Goal: Book appointment/travel/reservation

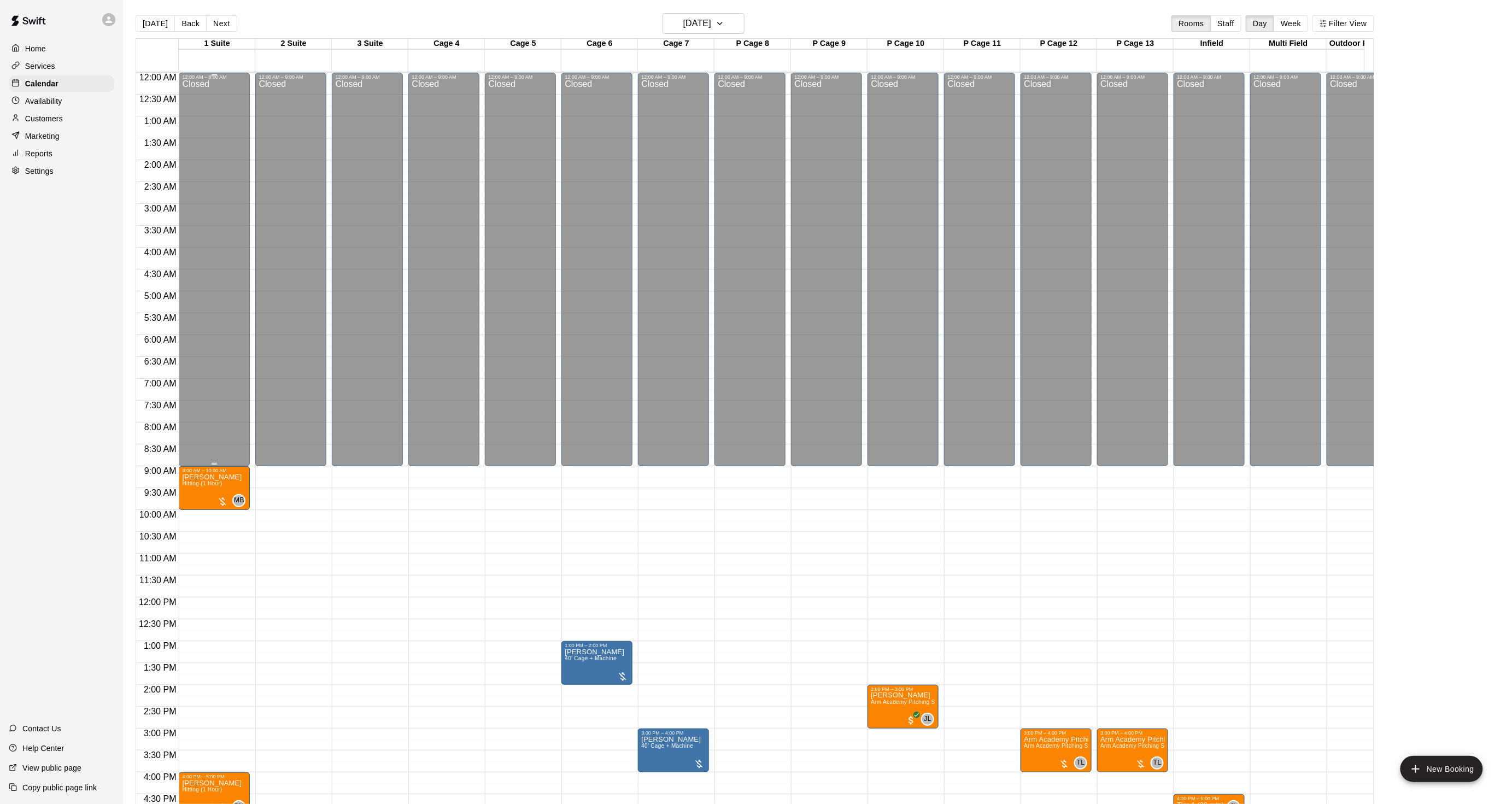
scroll to position [272, 0]
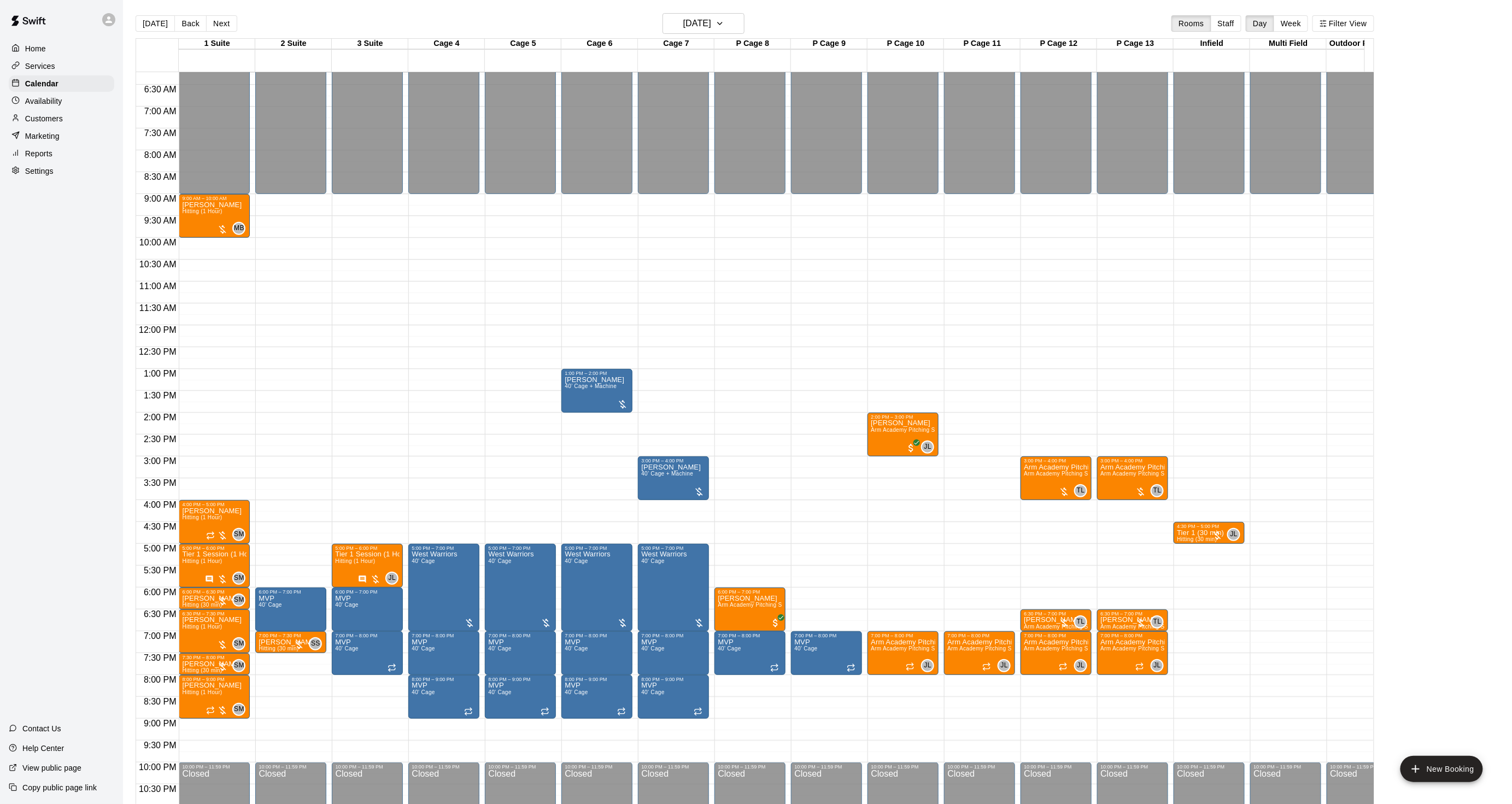
click at [48, 124] on p "Customers" at bounding box center [44, 119] width 37 height 11
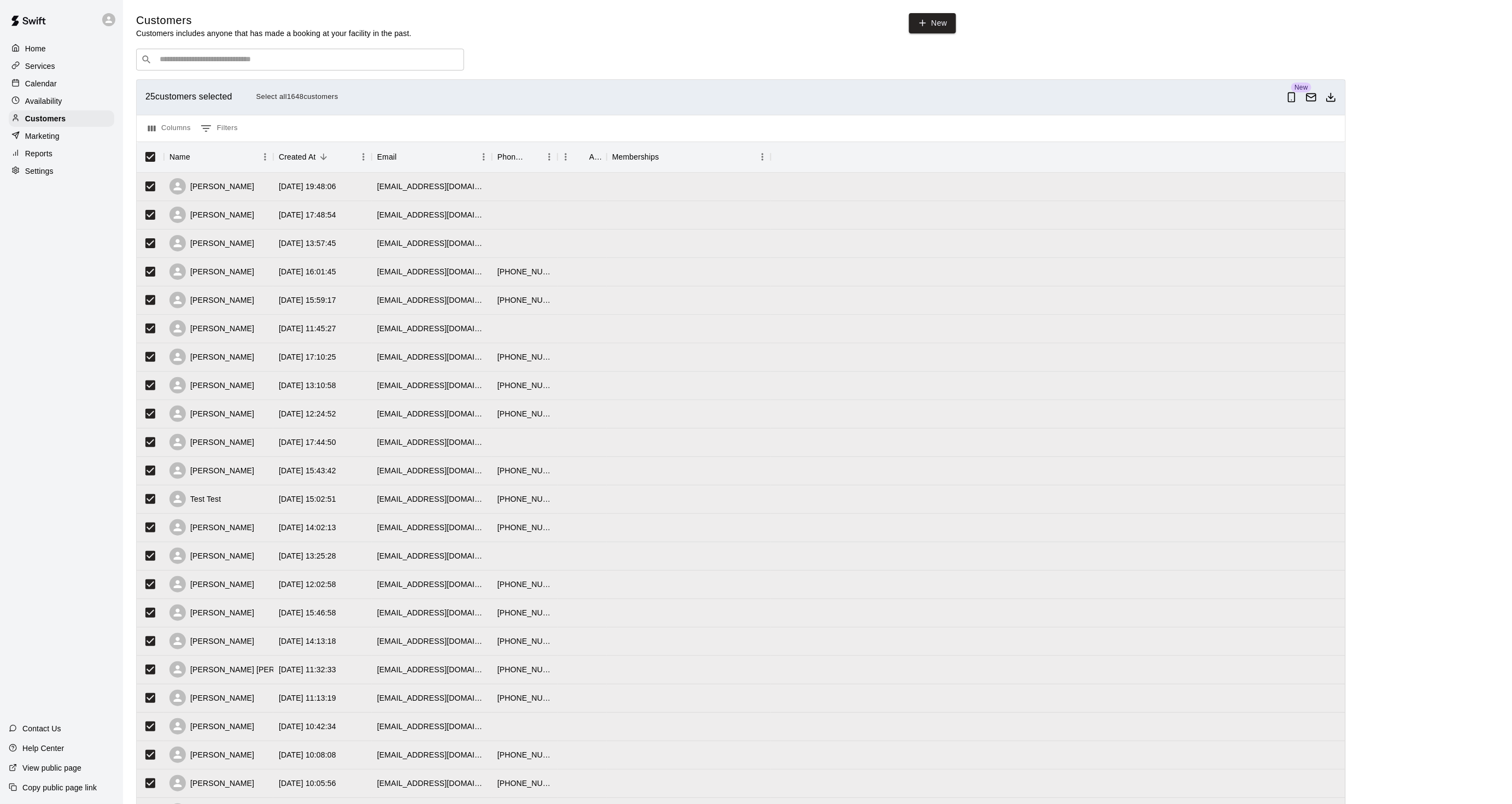
click at [270, 100] on button "Select all 1648 customers" at bounding box center [297, 97] width 88 height 17
click at [230, 127] on button "0 Filters" at bounding box center [220, 128] width 43 height 18
click at [178, 130] on button "Columns" at bounding box center [169, 128] width 48 height 18
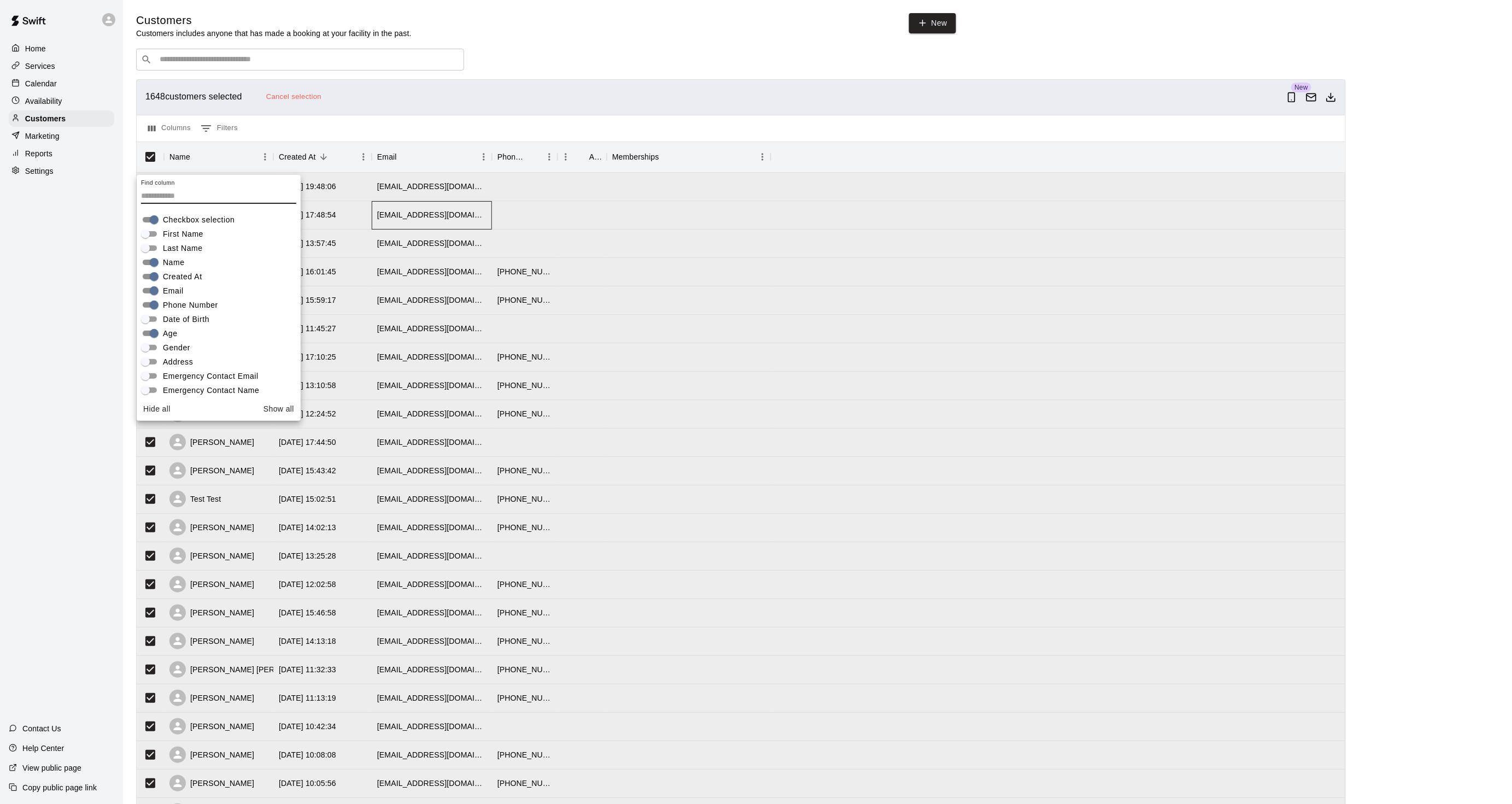
click at [438, 217] on div "[EMAIL_ADDRESS][DOMAIN_NAME]" at bounding box center [432, 215] width 109 height 11
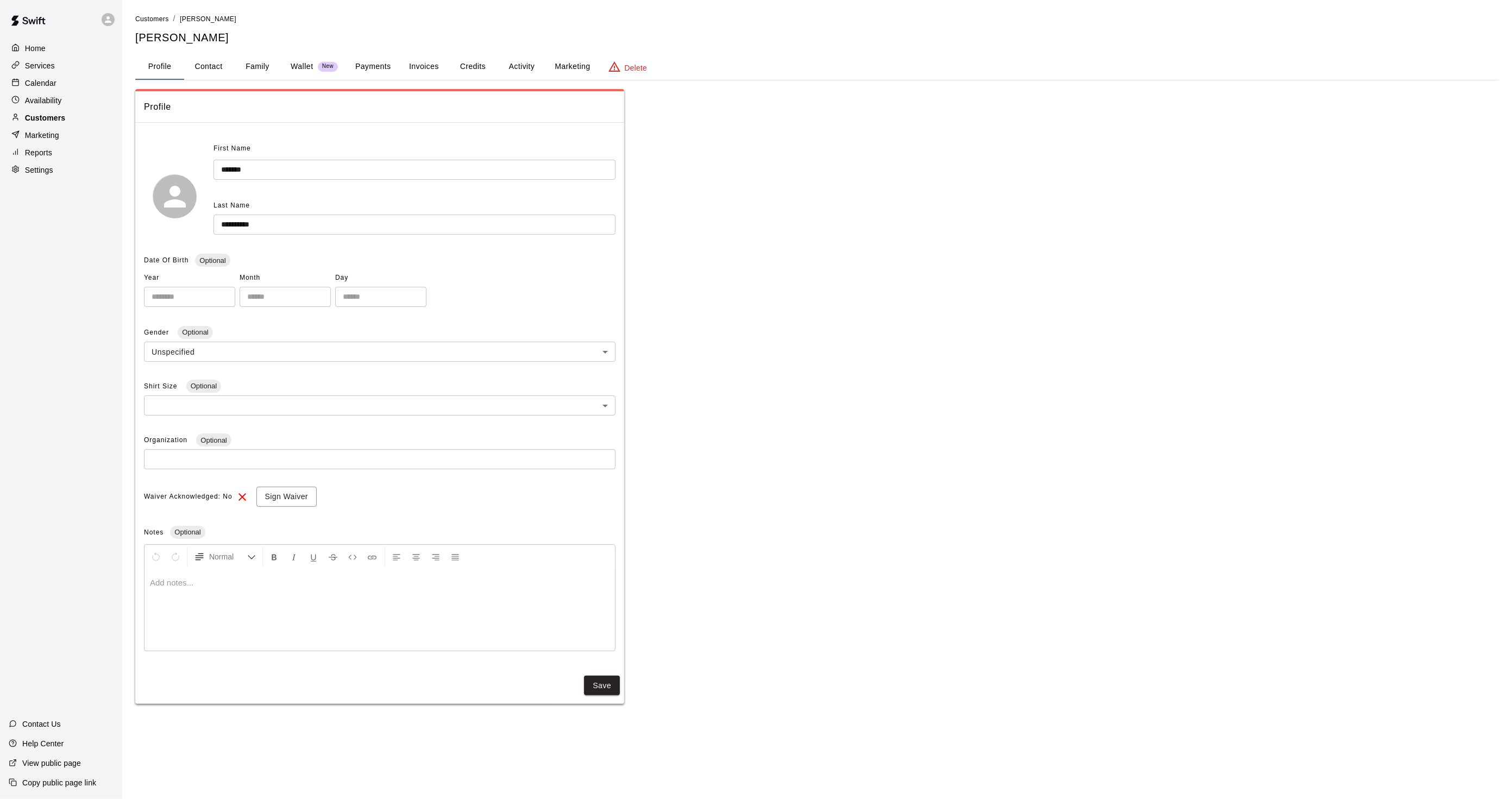
click at [74, 126] on div "Customers" at bounding box center [60, 118] width 105 height 17
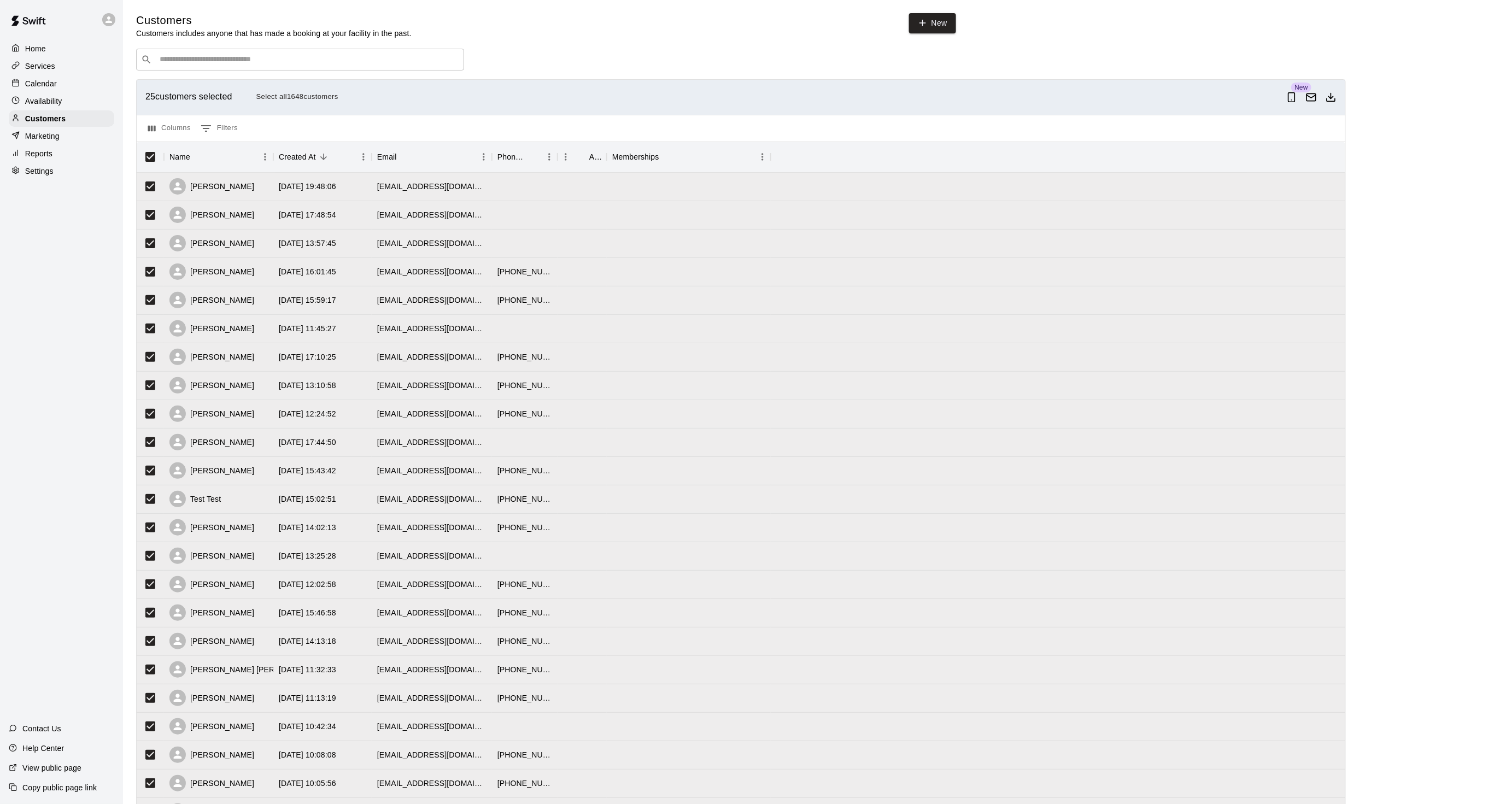
click at [284, 102] on button "Select all 1648 customers" at bounding box center [297, 97] width 88 height 17
click at [392, 162] on div "Email" at bounding box center [387, 156] width 20 height 31
click at [1333, 97] on icon "Download as csv" at bounding box center [1331, 97] width 11 height 11
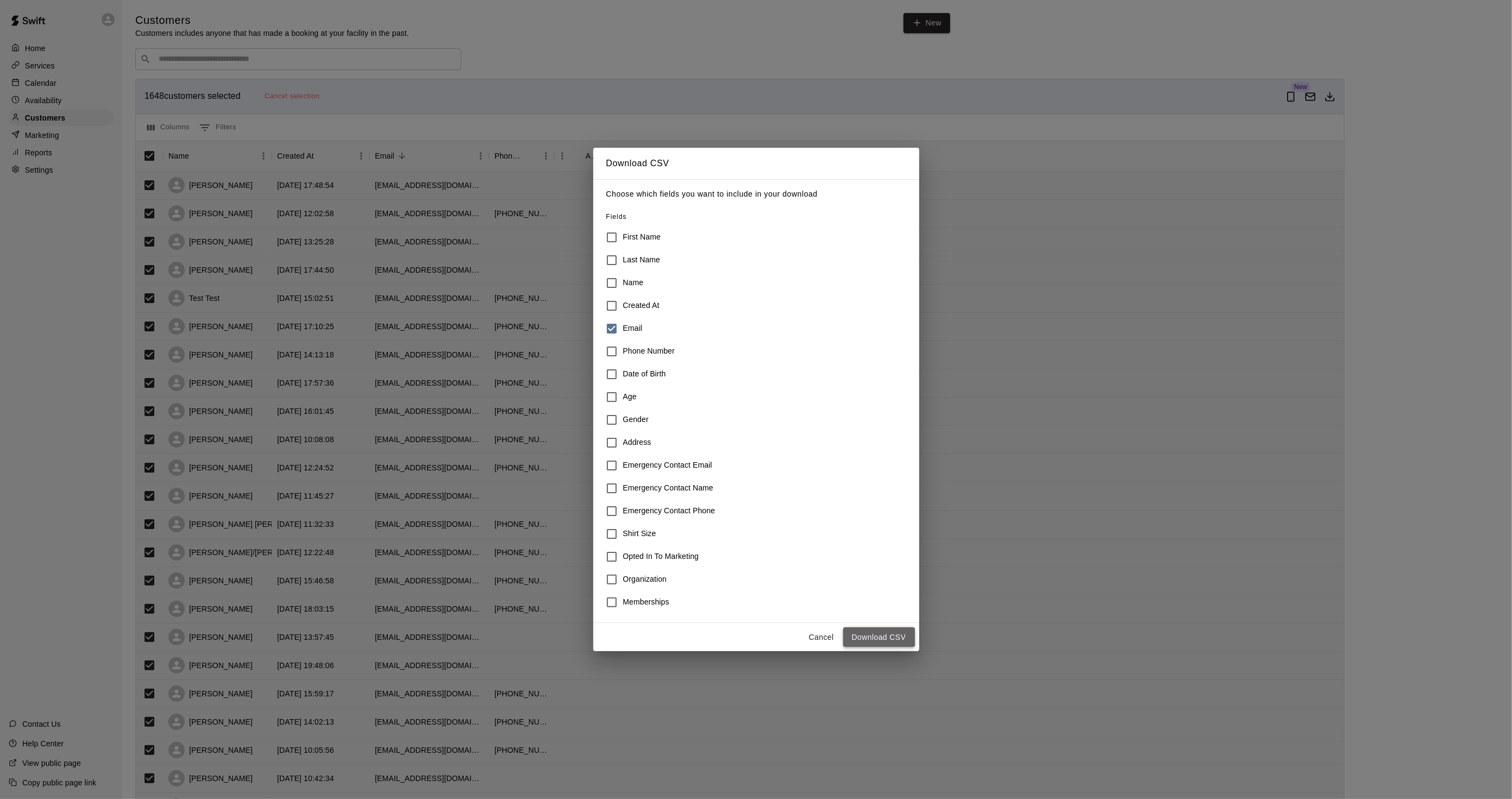
click at [877, 636] on button "Download CSV" at bounding box center [879, 638] width 72 height 20
click at [406, 172] on div "Download CSV Choose which fields you want to include in your download Fields Fi…" at bounding box center [756, 400] width 1512 height 799
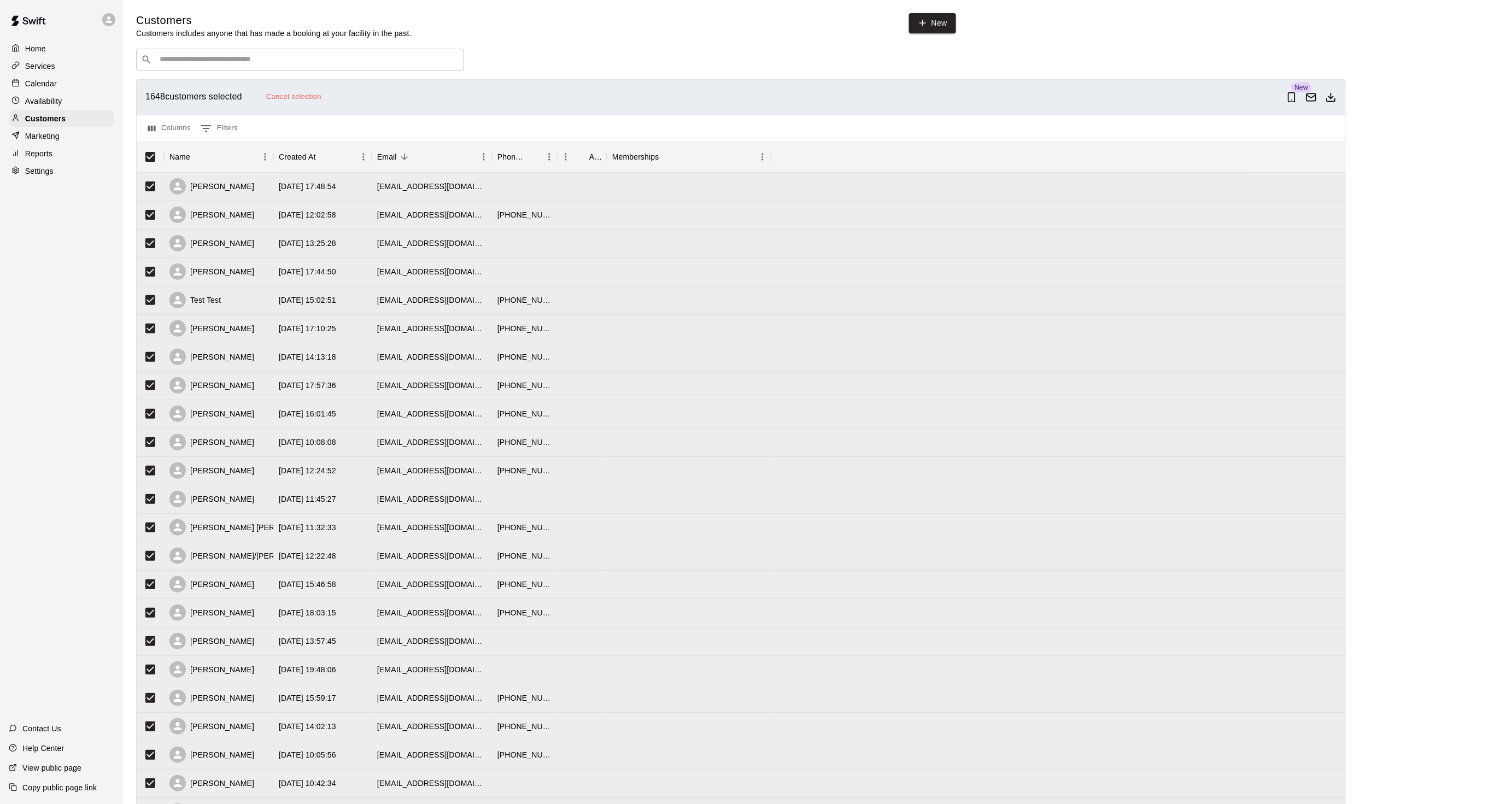
click at [53, 89] on p "Calendar" at bounding box center [41, 84] width 32 height 11
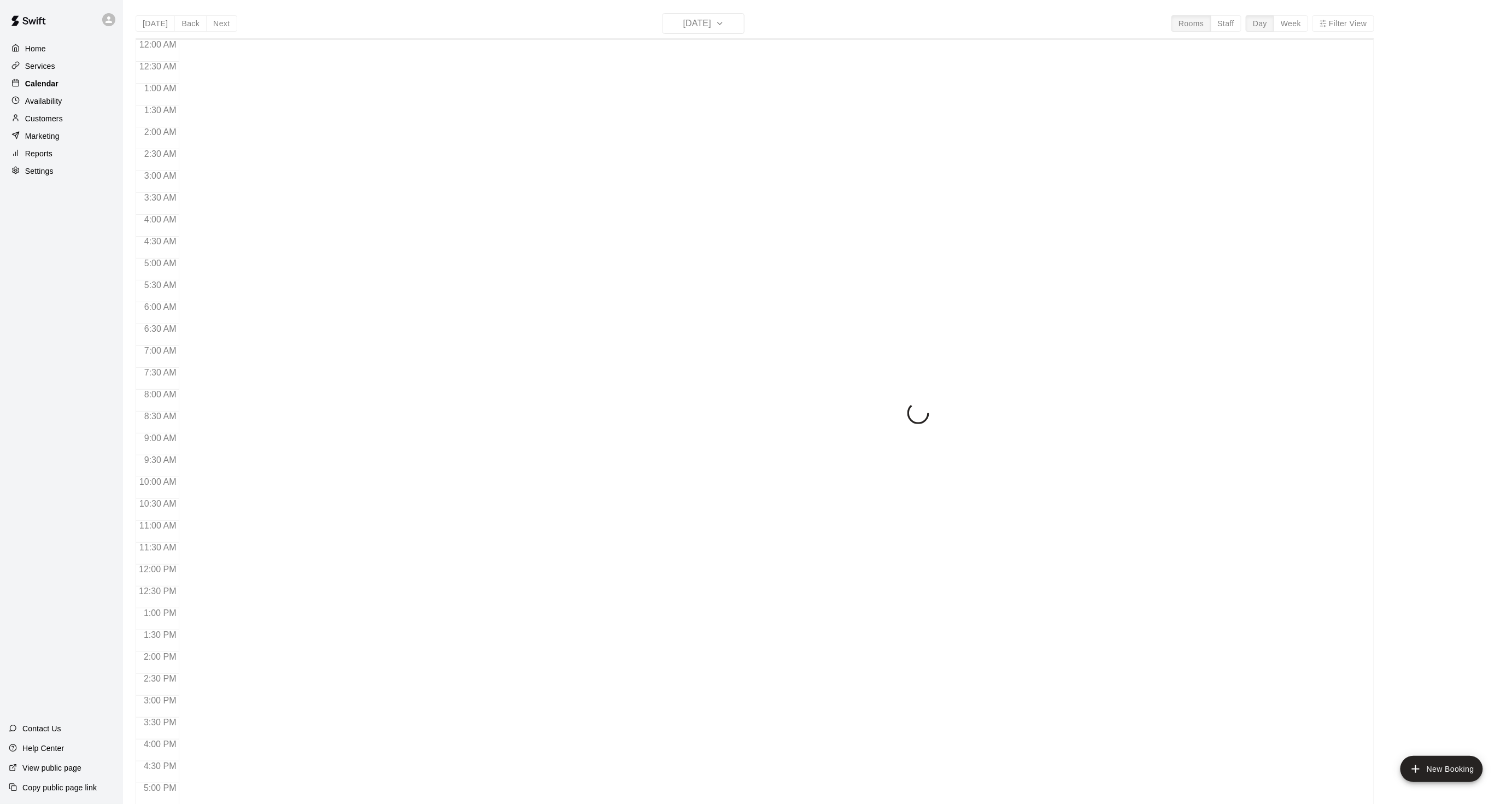
scroll to position [272, 0]
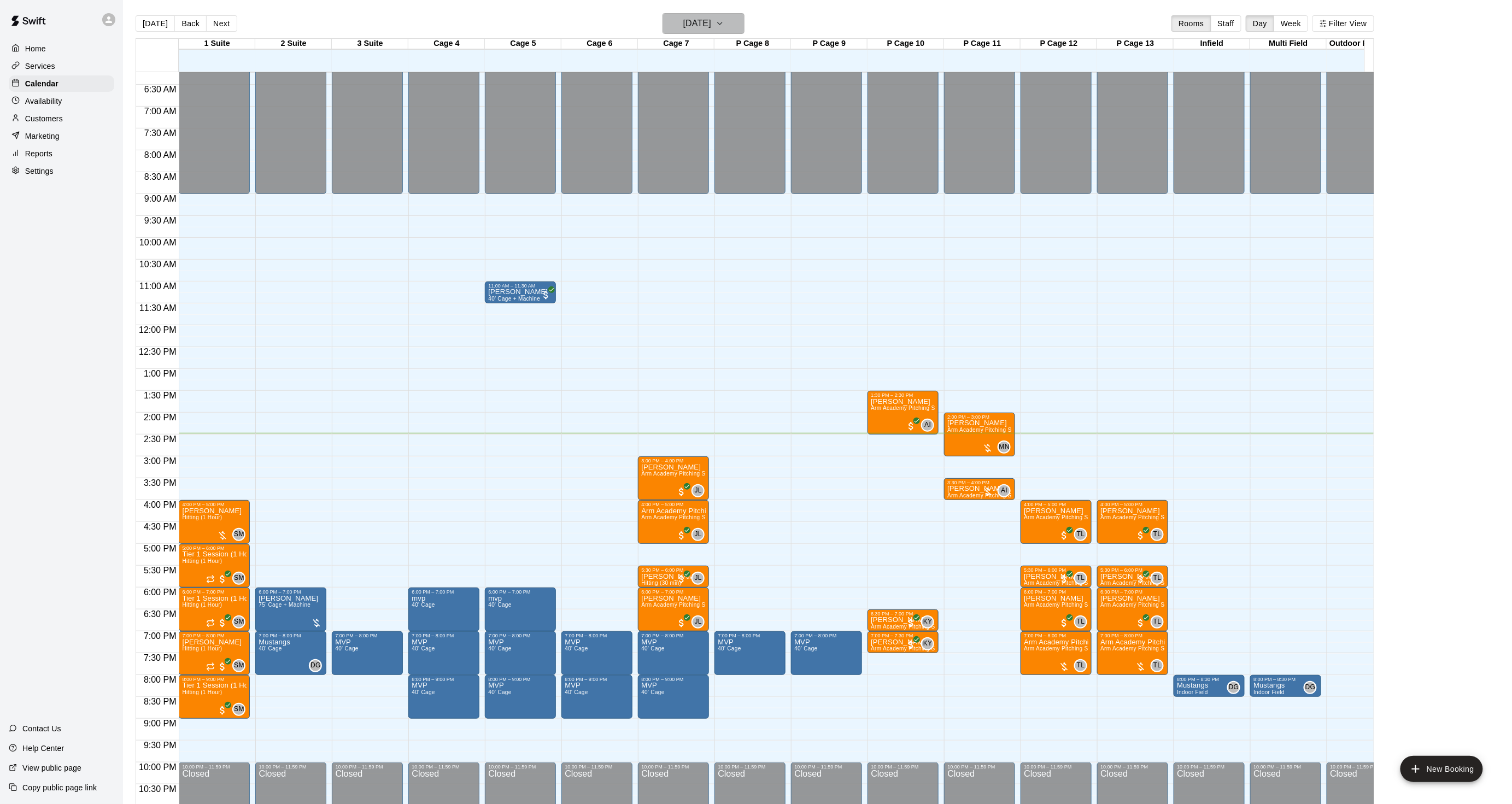
click at [700, 25] on h6 "[DATE]" at bounding box center [697, 23] width 28 height 15
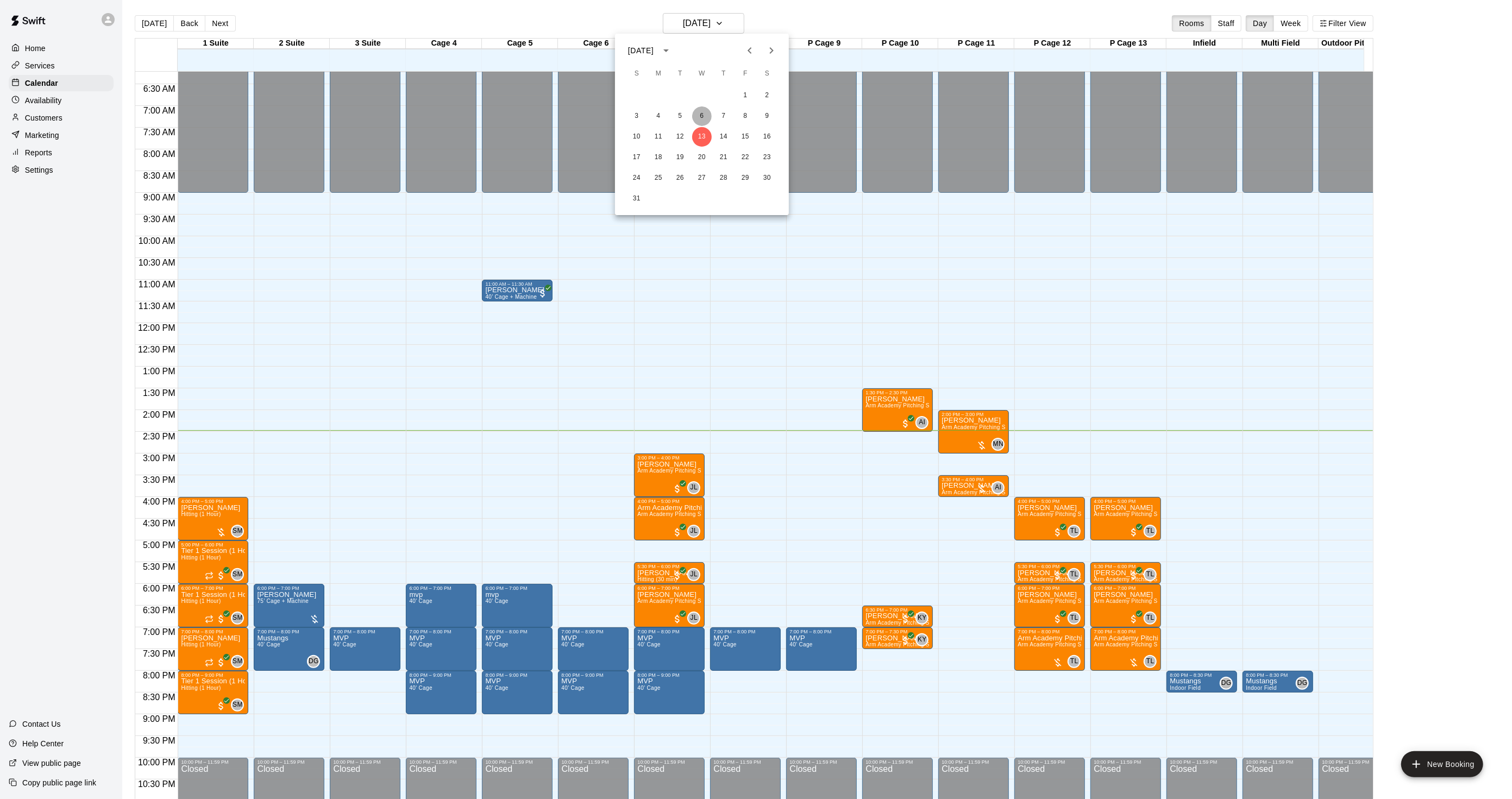
click at [697, 112] on button "6" at bounding box center [701, 116] width 20 height 20
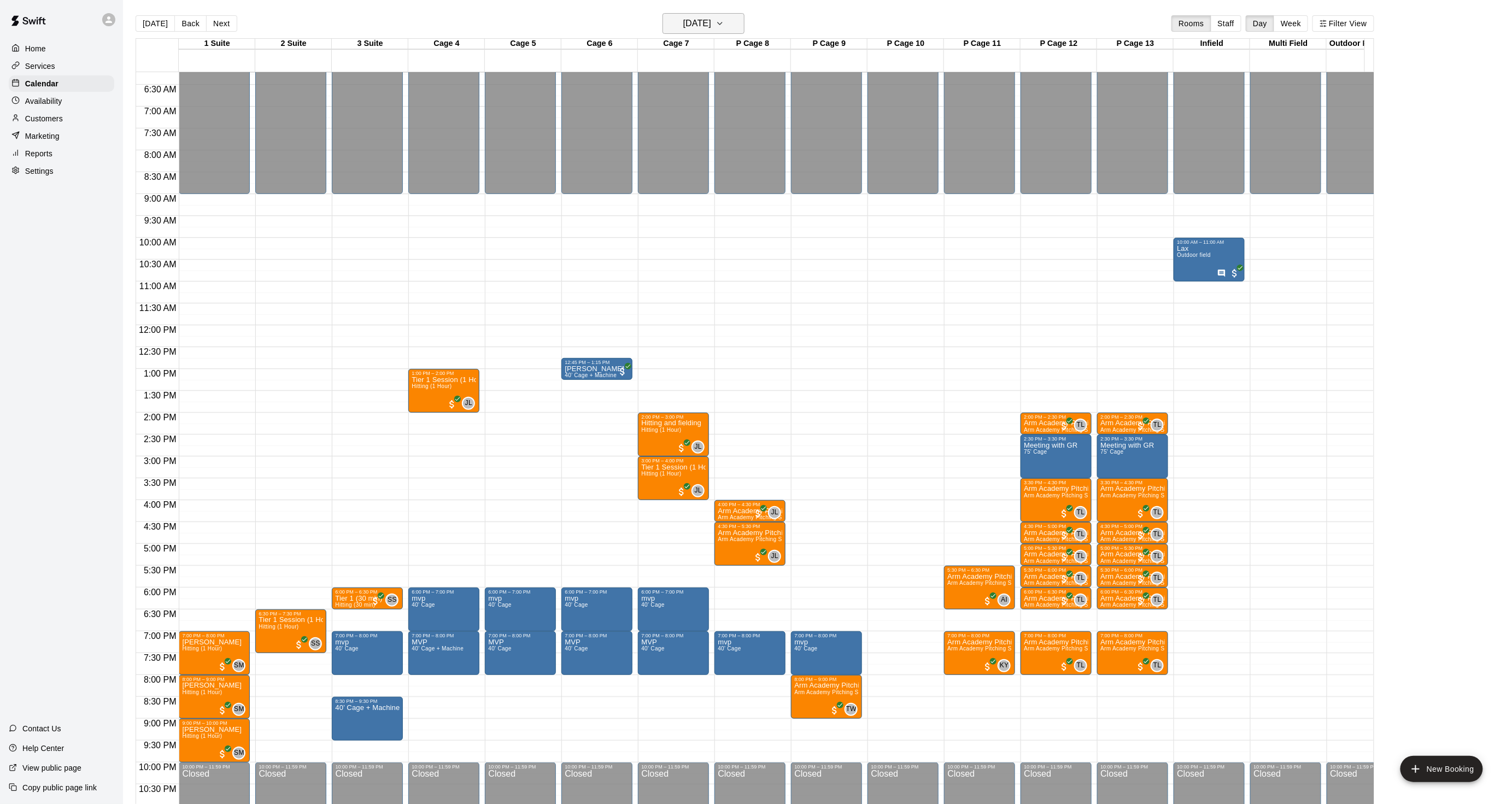
click at [683, 25] on h6 "[DATE]" at bounding box center [697, 23] width 28 height 15
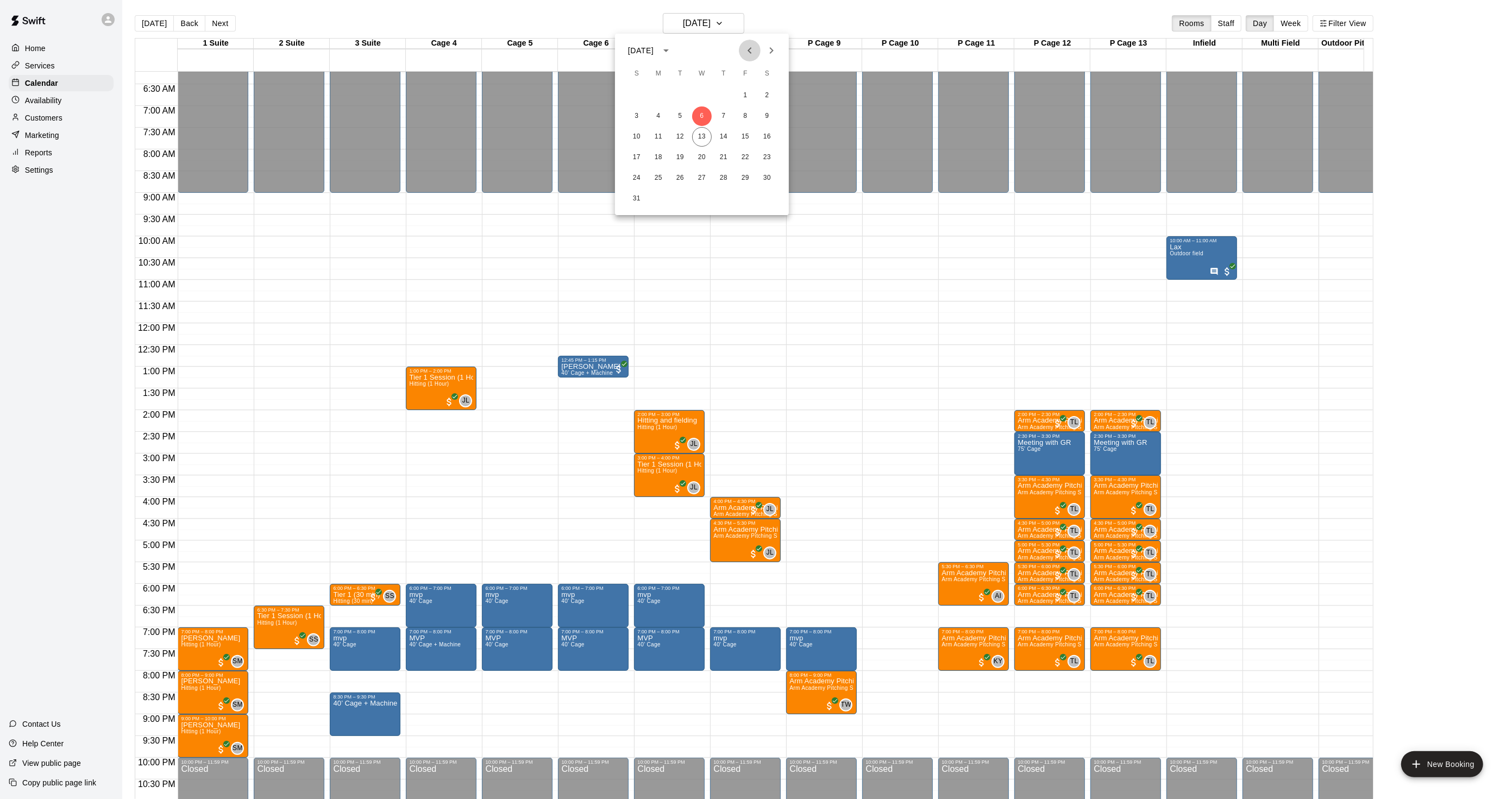
click at [744, 46] on icon "Previous month" at bounding box center [749, 50] width 13 height 13
click at [693, 177] on button "30" at bounding box center [701, 177] width 20 height 20
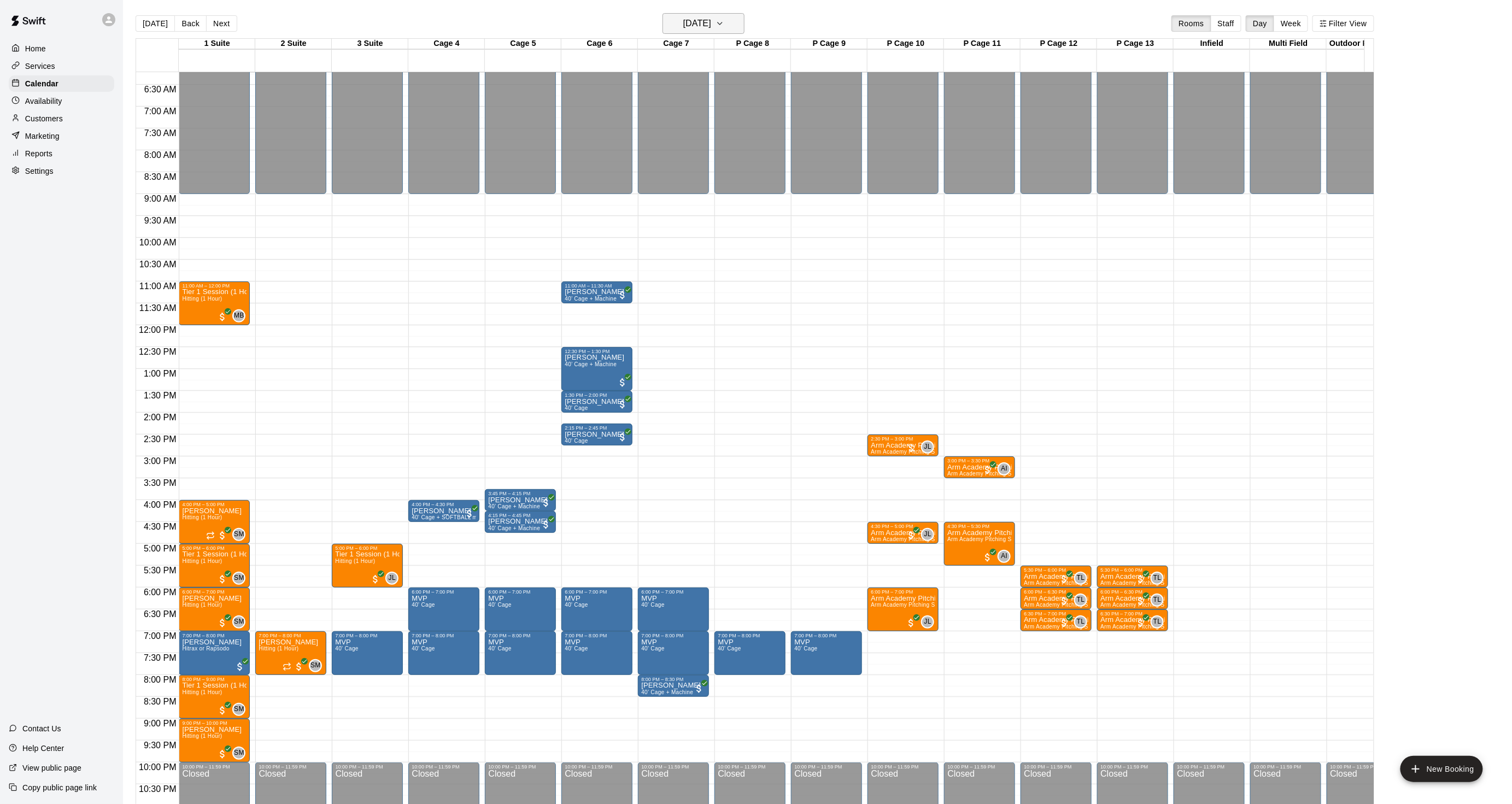
click at [743, 30] on button "[DATE]" at bounding box center [704, 23] width 82 height 21
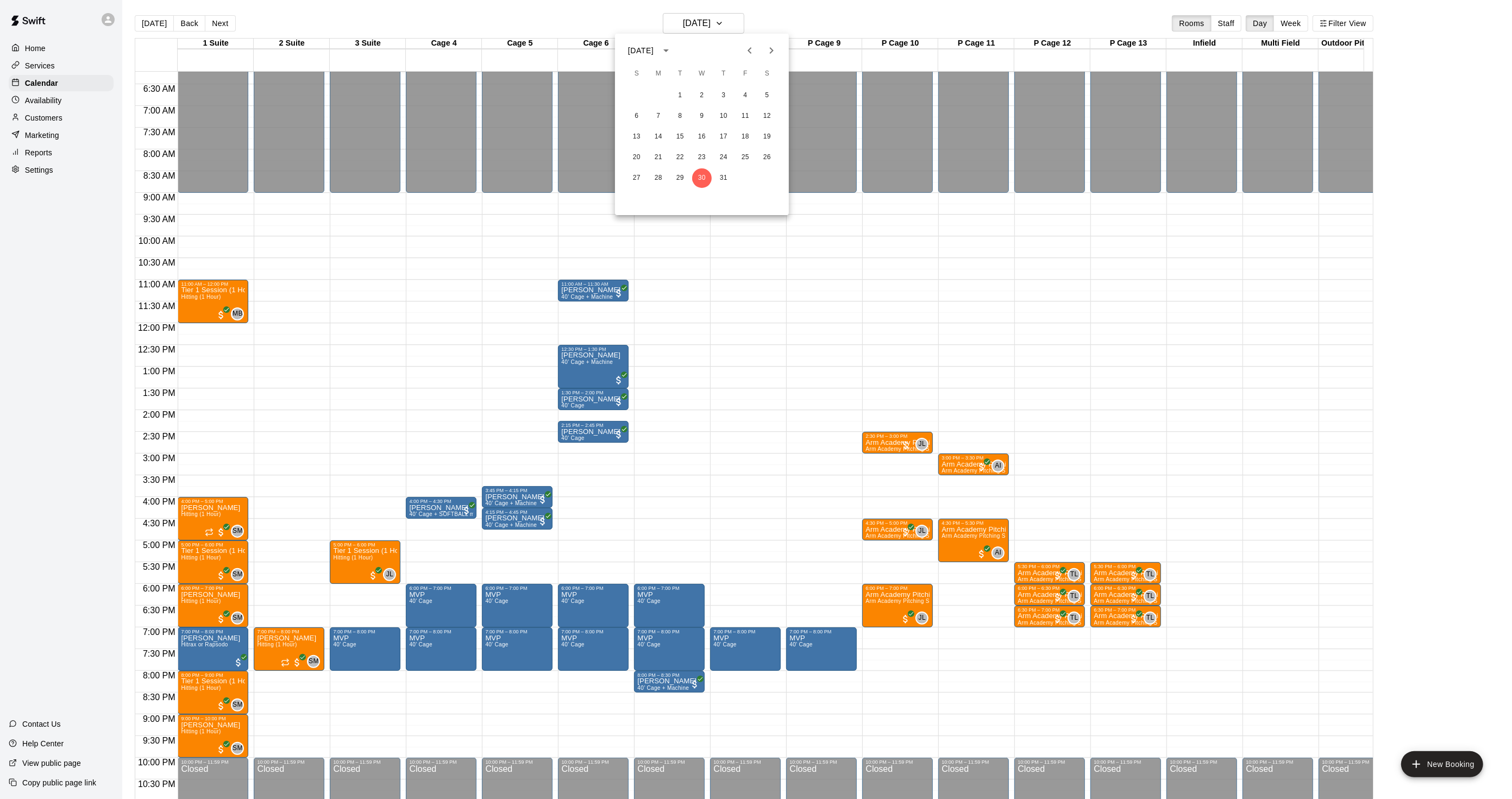
click at [763, 44] on button "Next month" at bounding box center [771, 50] width 21 height 21
click at [746, 50] on icon "Previous month" at bounding box center [749, 50] width 13 height 13
click at [695, 137] on button "13" at bounding box center [701, 137] width 20 height 20
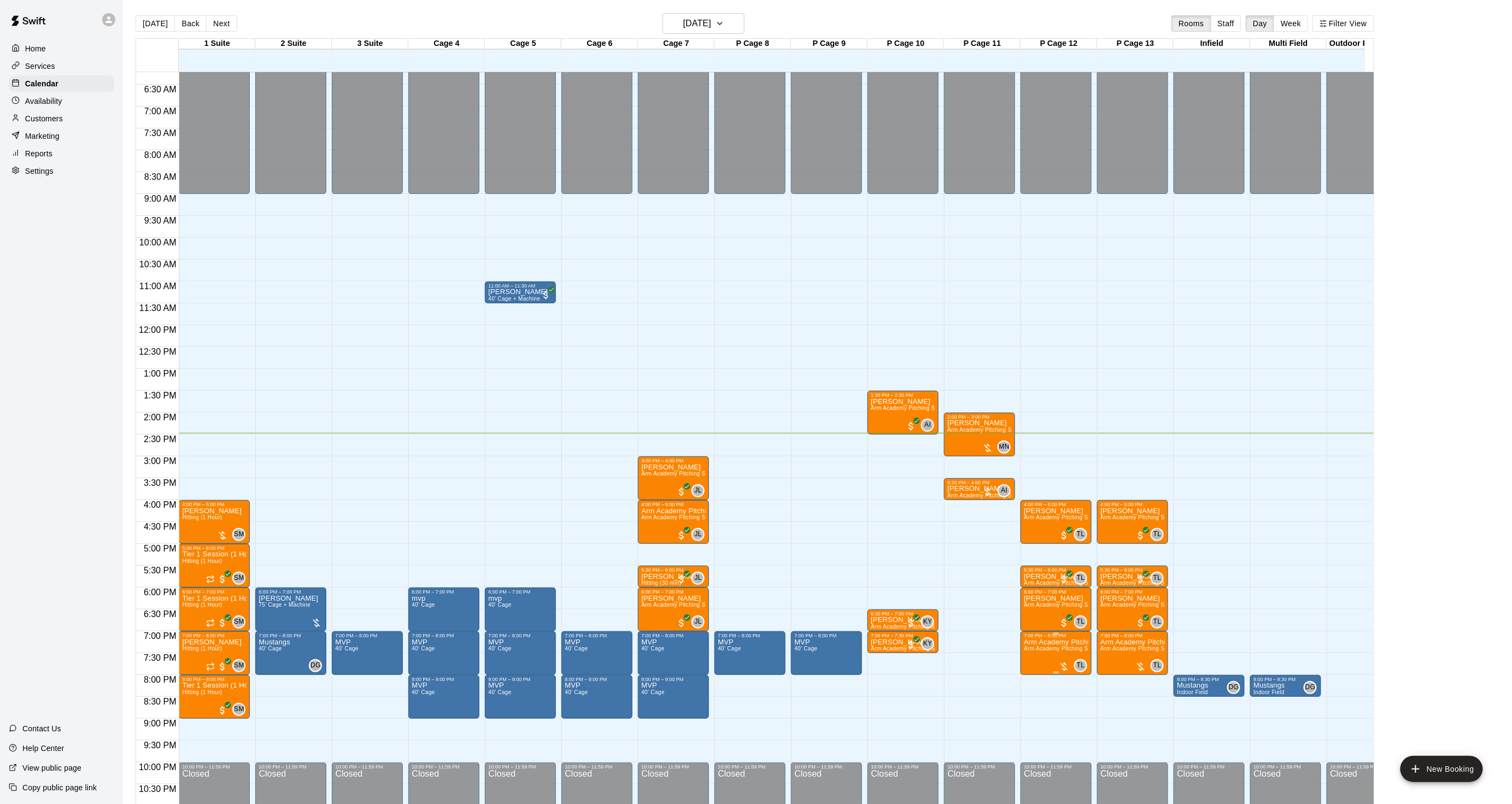
click at [1034, 650] on span "Arm Academy Pitching Session 1 Hour - Pitching" at bounding box center [1088, 649] width 127 height 6
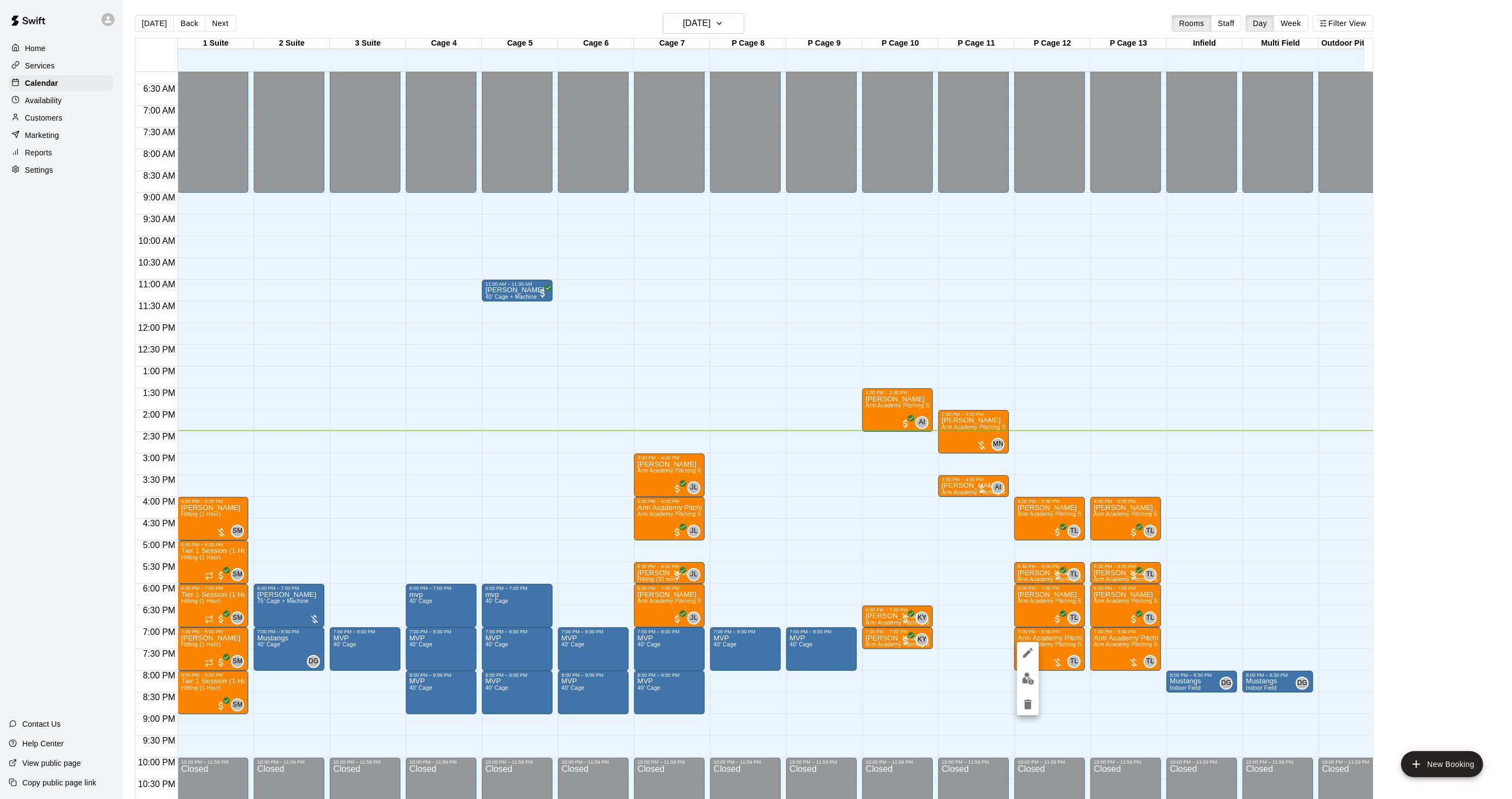
click at [935, 661] on div at bounding box center [756, 400] width 1512 height 799
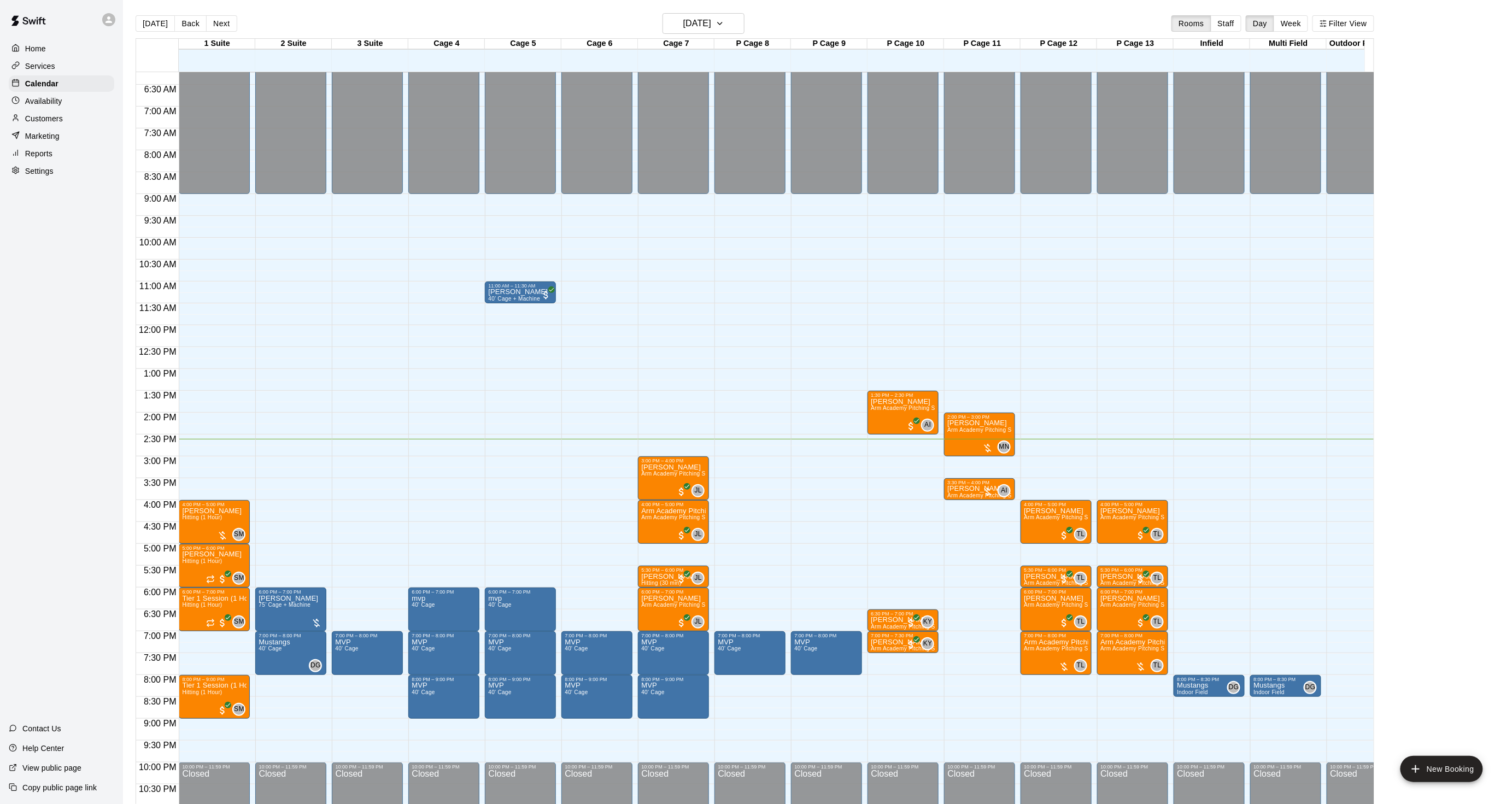
click at [696, 34] on div "[DATE] Back [DATE][DATE] Rooms Staff Day Week Filter View" at bounding box center [754, 25] width 1238 height 25
click at [707, 30] on h6 "[DATE]" at bounding box center [697, 23] width 28 height 15
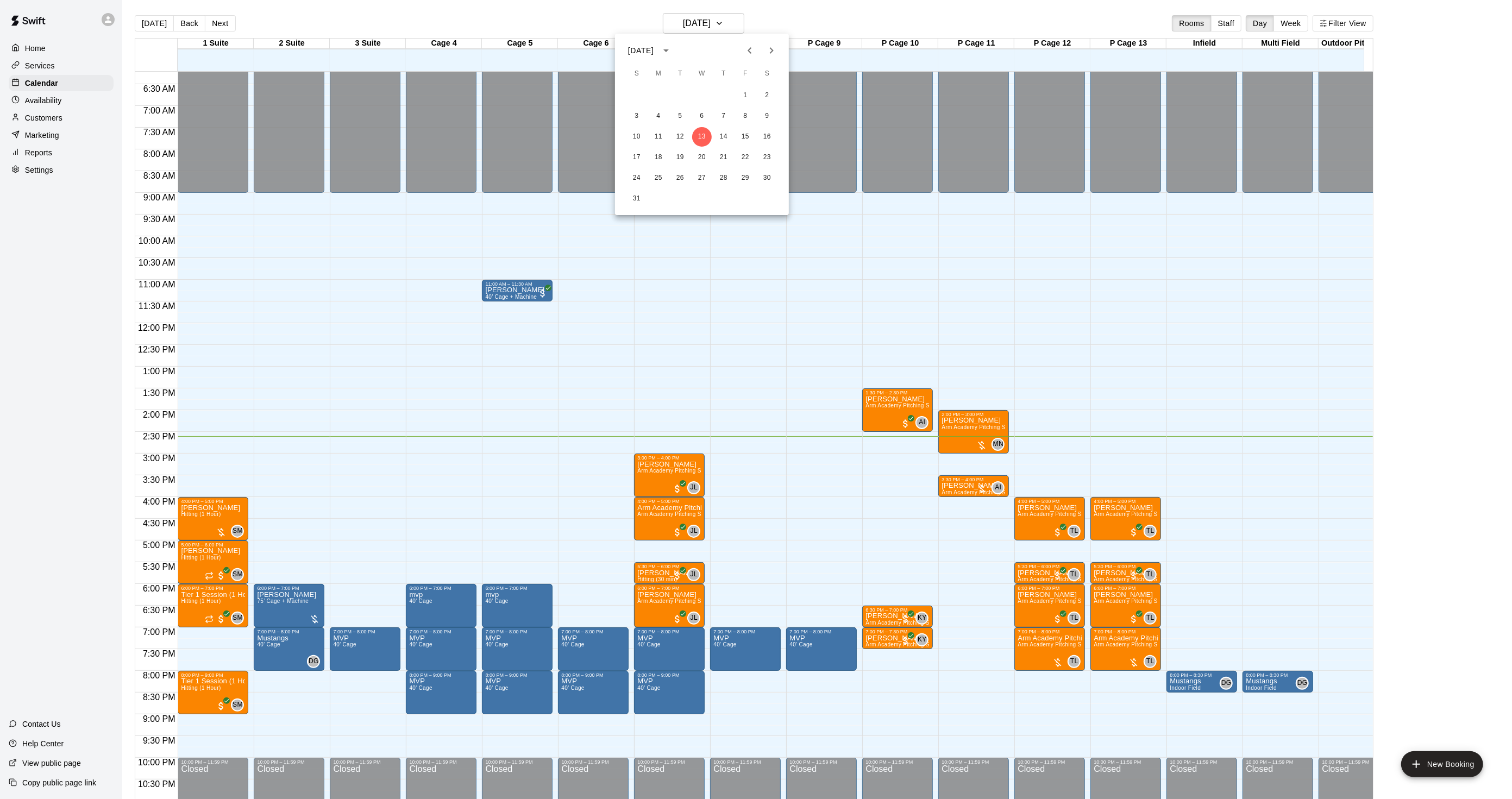
click at [768, 52] on icon "Next month" at bounding box center [772, 50] width 13 height 13
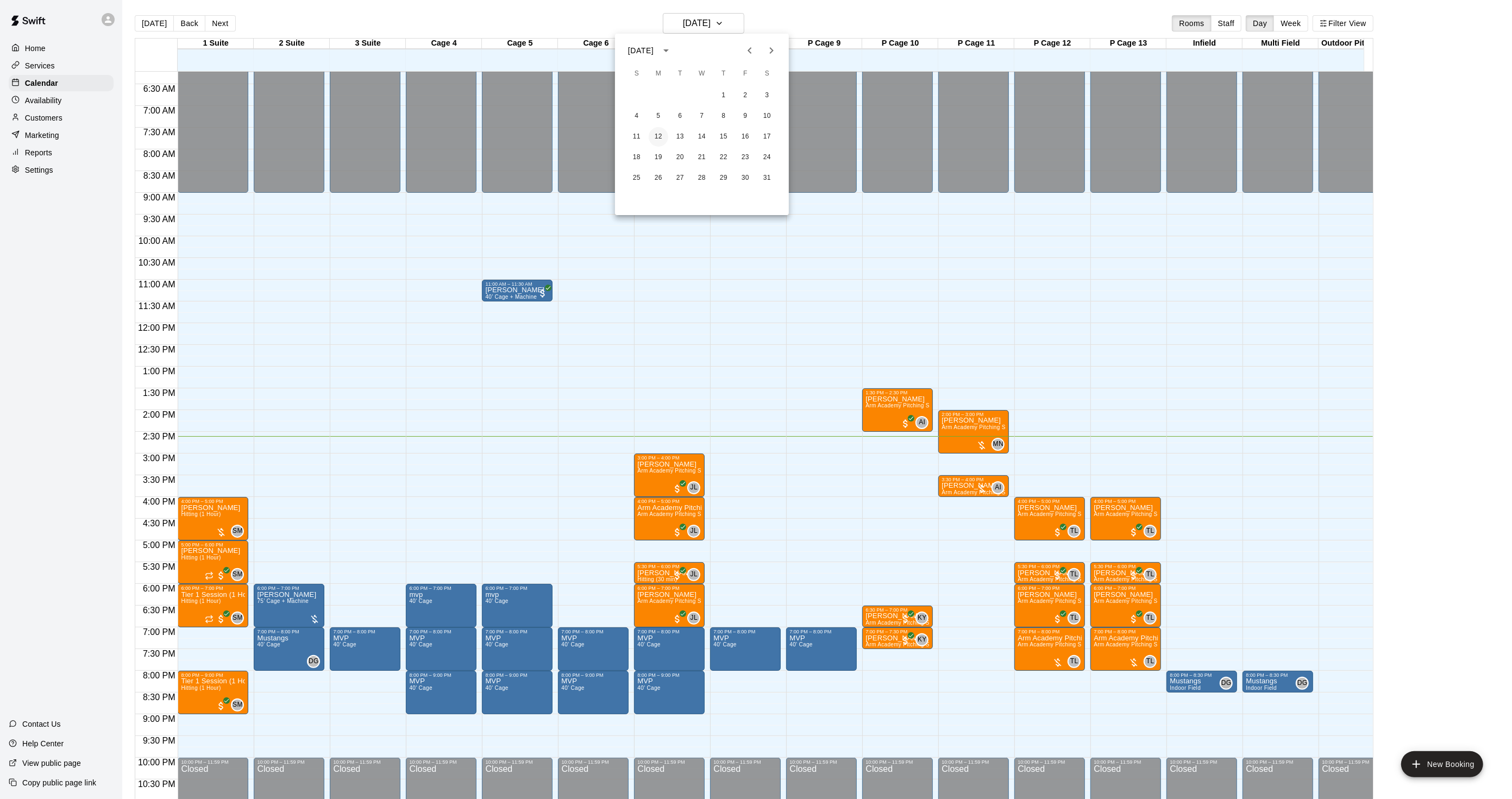
click at [654, 133] on button "12" at bounding box center [658, 137] width 20 height 20
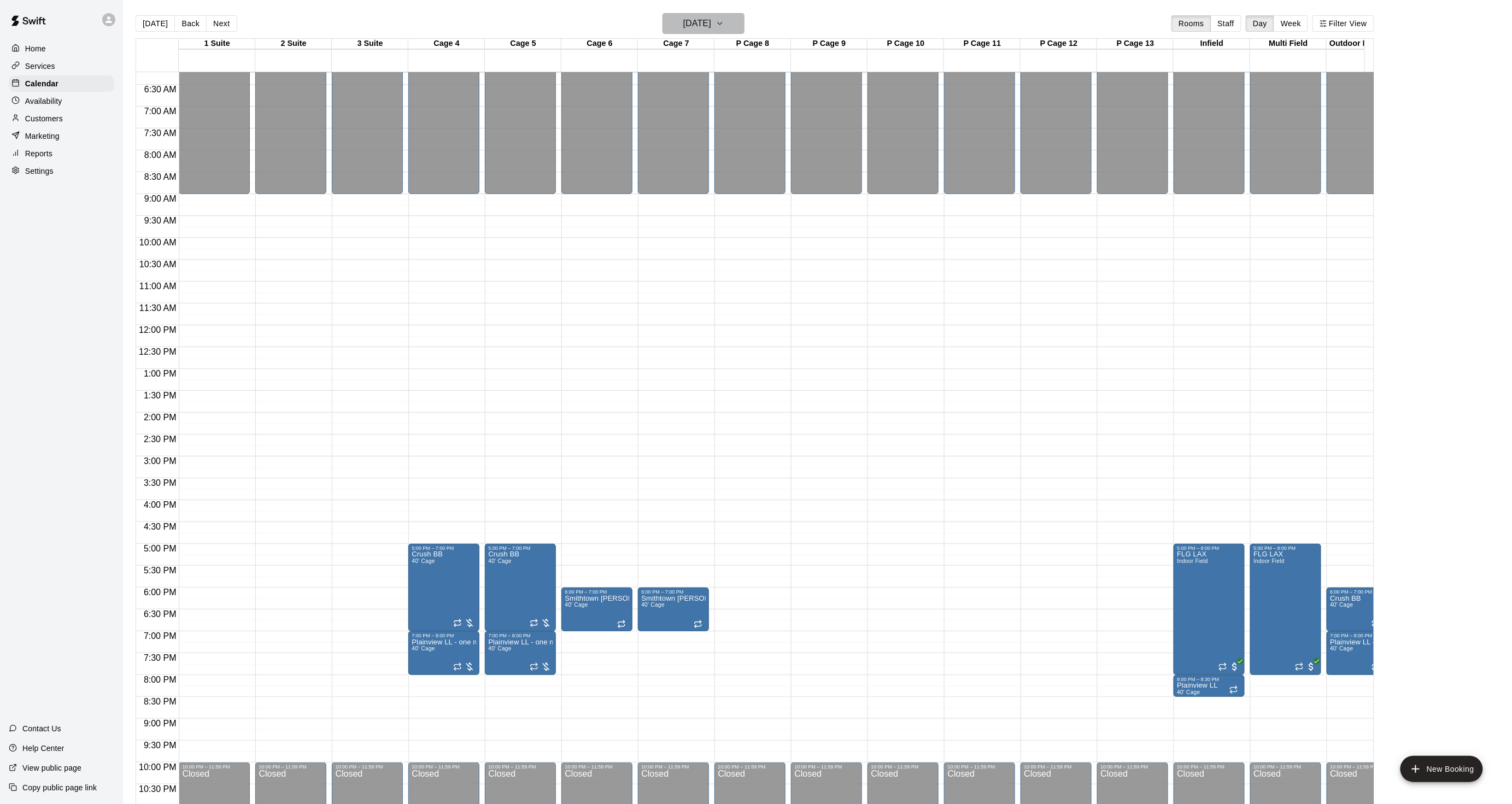
click at [706, 26] on h6 "[DATE]" at bounding box center [697, 23] width 28 height 15
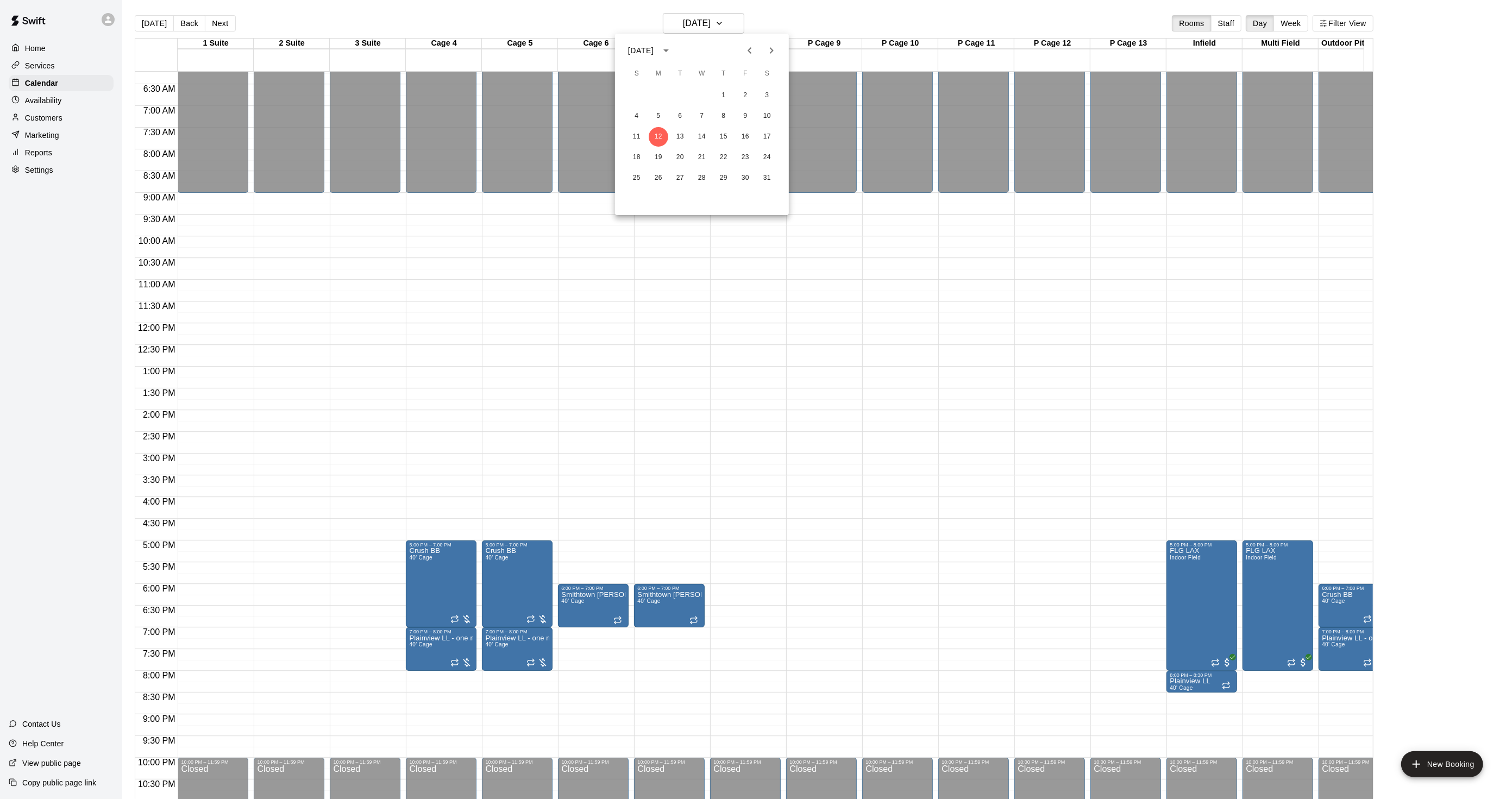
click at [767, 56] on icon "Next month" at bounding box center [772, 50] width 13 height 13
click at [749, 47] on icon "Previous month" at bounding box center [749, 50] width 13 height 13
click at [772, 52] on icon "Next month" at bounding box center [772, 50] width 13 height 13
click at [774, 53] on icon "Next month" at bounding box center [772, 50] width 13 height 13
click at [639, 138] on button "15" at bounding box center [636, 137] width 20 height 20
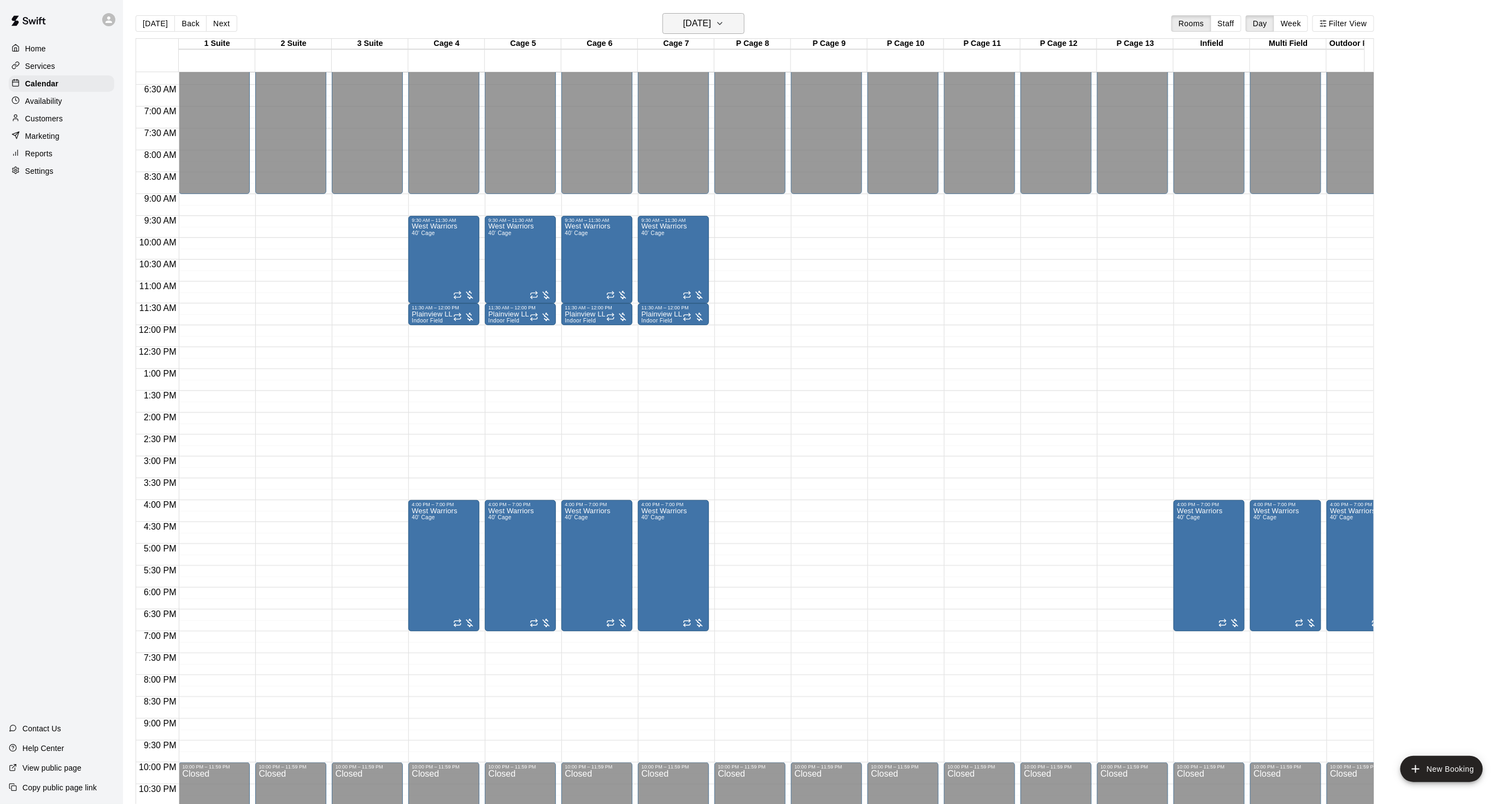
click at [683, 21] on h6 "[DATE]" at bounding box center [697, 23] width 28 height 15
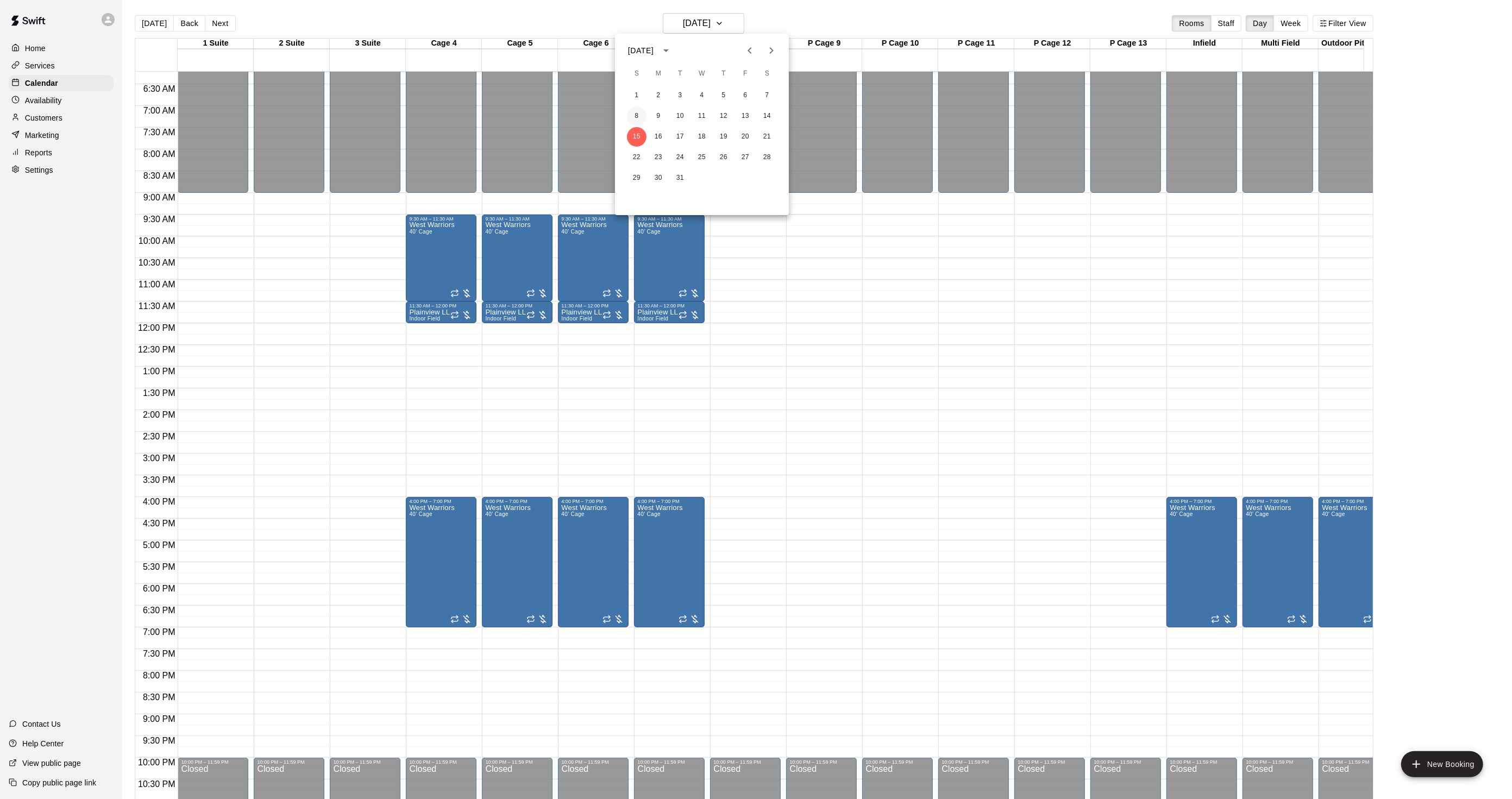
click at [638, 117] on button "8" at bounding box center [636, 116] width 20 height 20
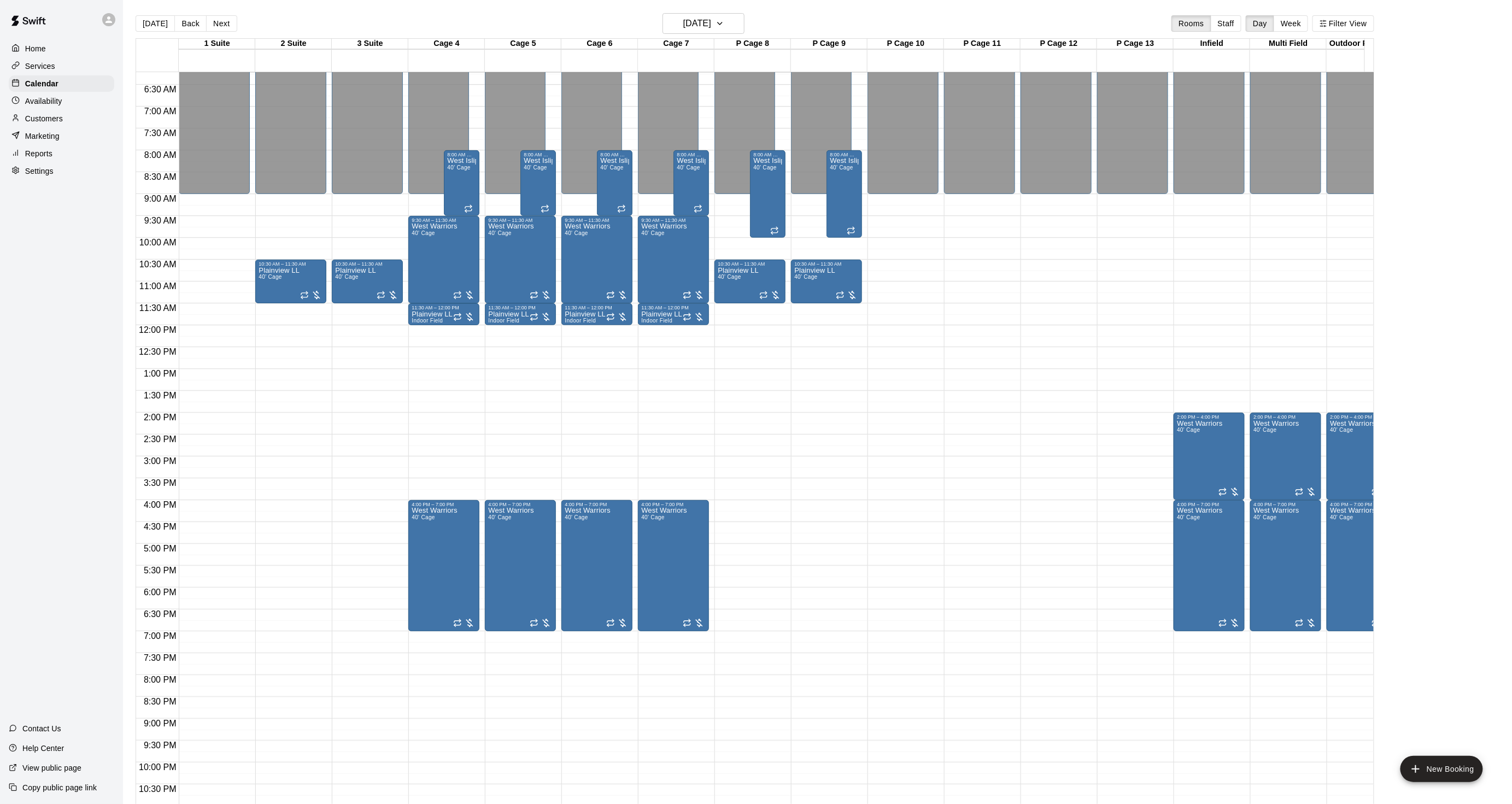
click at [143, 19] on button "[DATE]" at bounding box center [155, 23] width 39 height 17
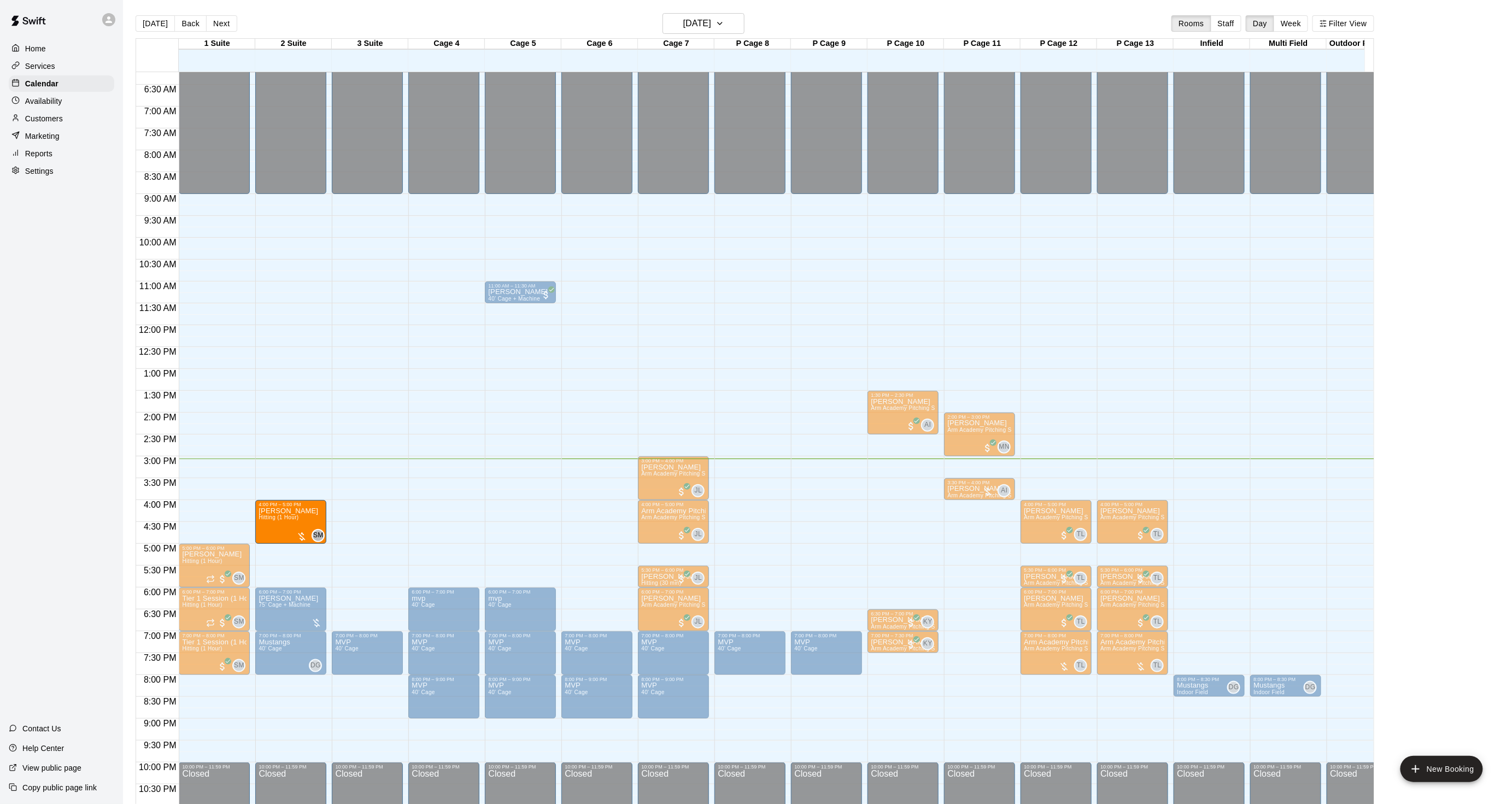
drag, startPoint x: 199, startPoint y: 514, endPoint x: 290, endPoint y: 525, distance: 91.7
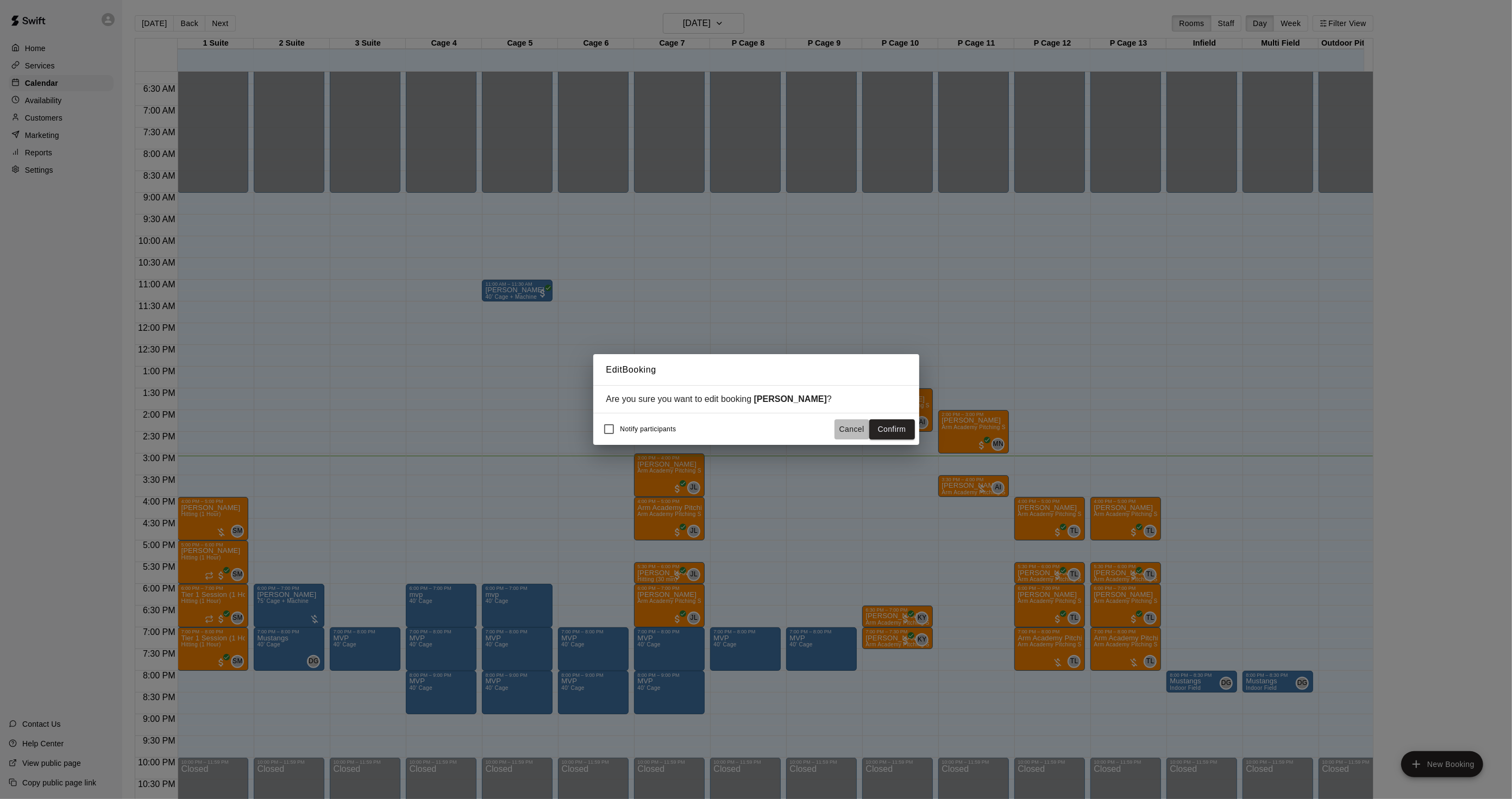
click at [845, 431] on button "Cancel" at bounding box center [851, 430] width 34 height 20
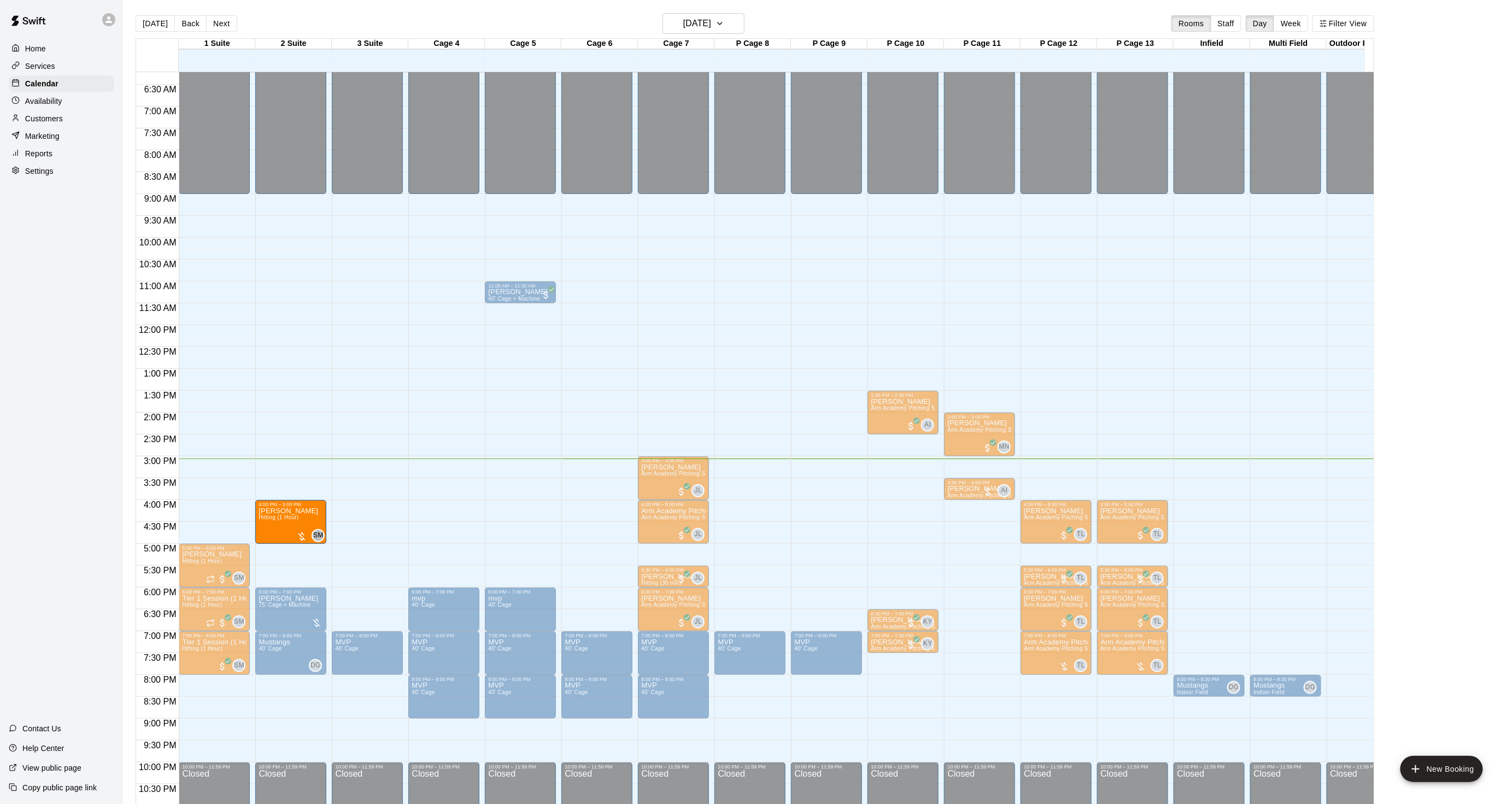
drag, startPoint x: 197, startPoint y: 518, endPoint x: 265, endPoint y: 526, distance: 68.5
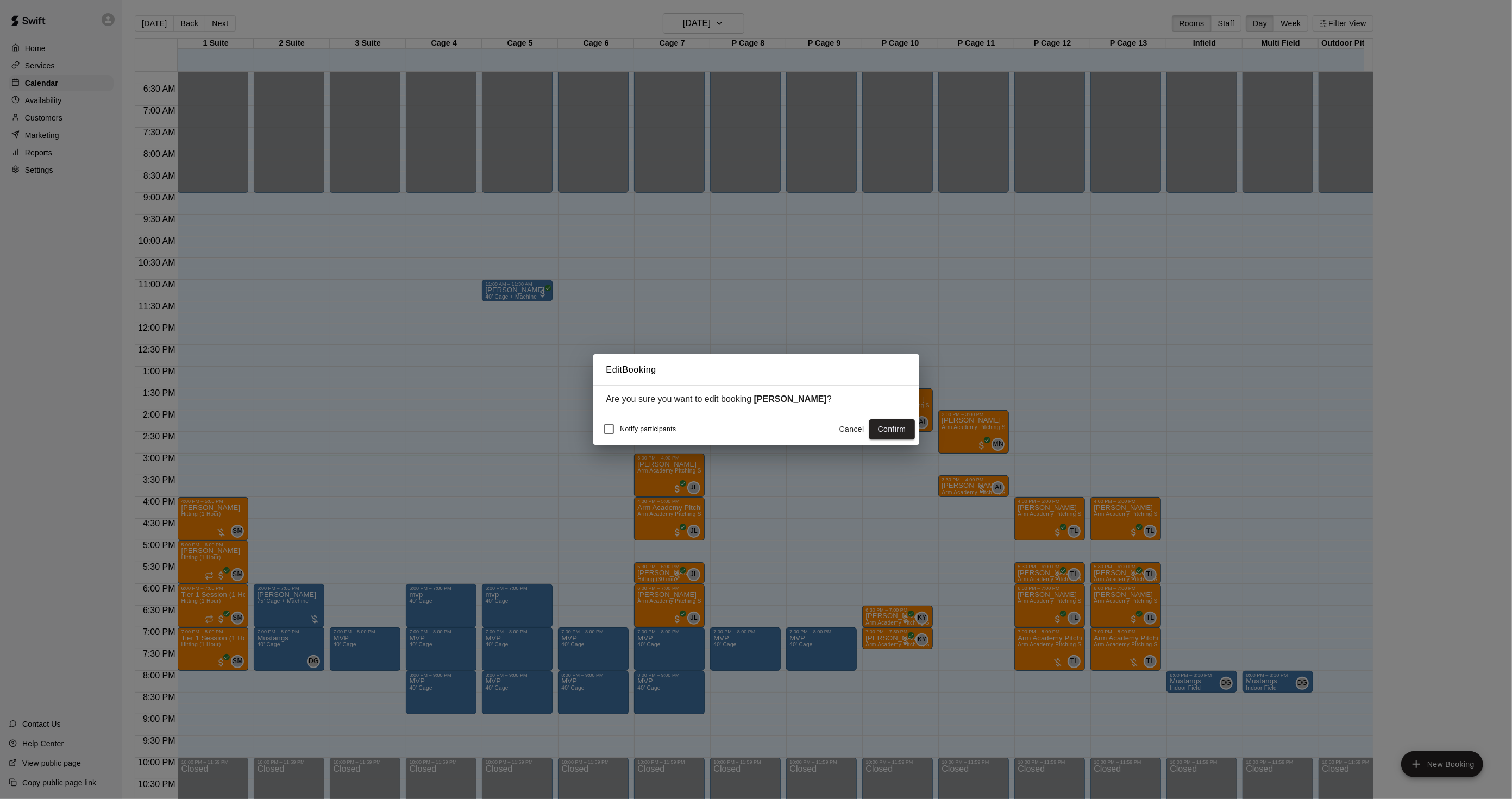
click at [887, 431] on button "Confirm" at bounding box center [892, 430] width 46 height 20
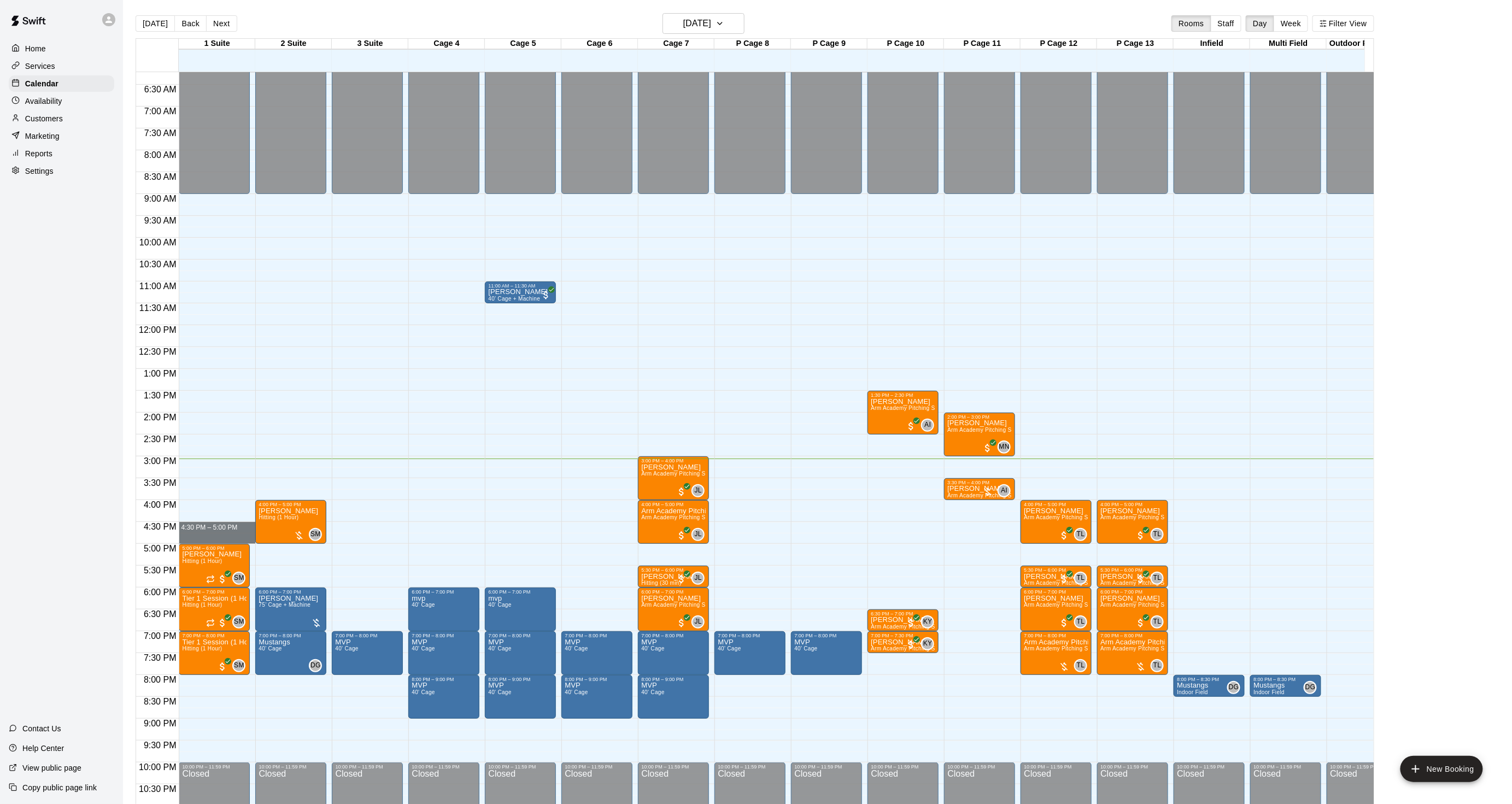
drag, startPoint x: 202, startPoint y: 524, endPoint x: 201, endPoint y: 542, distance: 18.0
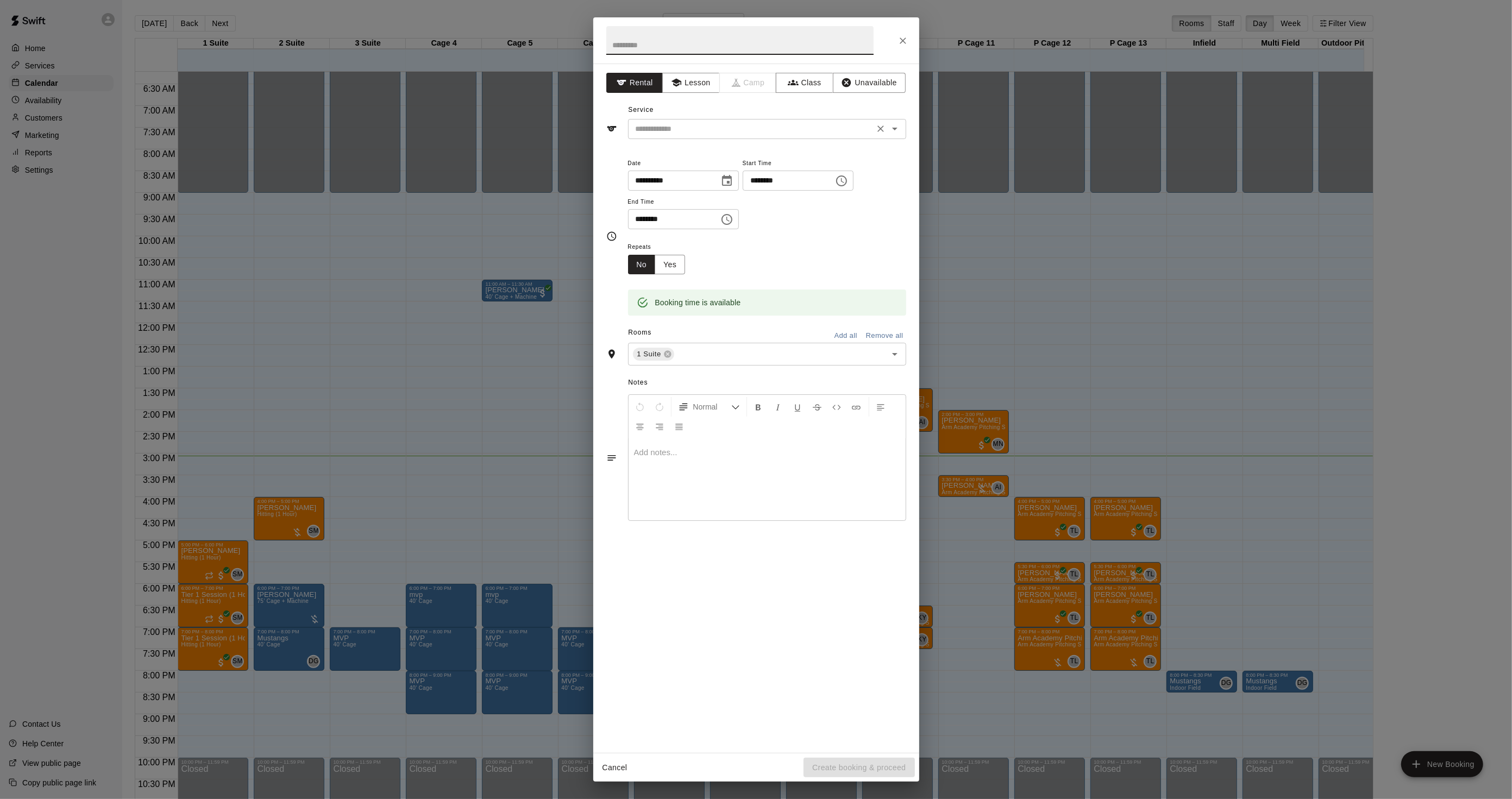
click at [654, 134] on input "text" at bounding box center [751, 129] width 240 height 14
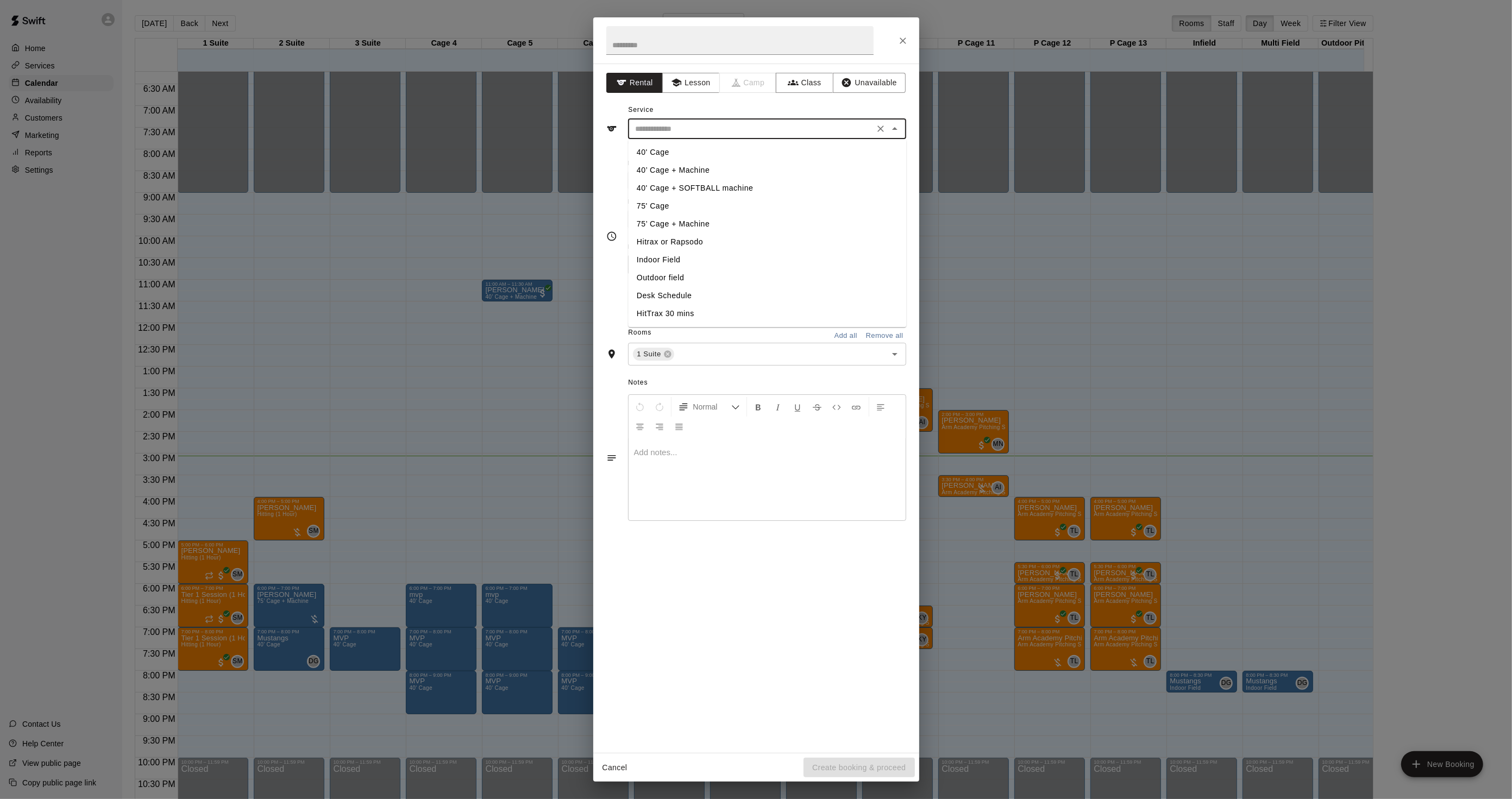
click at [658, 241] on li "Hitrax or Rapsodo" at bounding box center [766, 242] width 278 height 18
type input "**********"
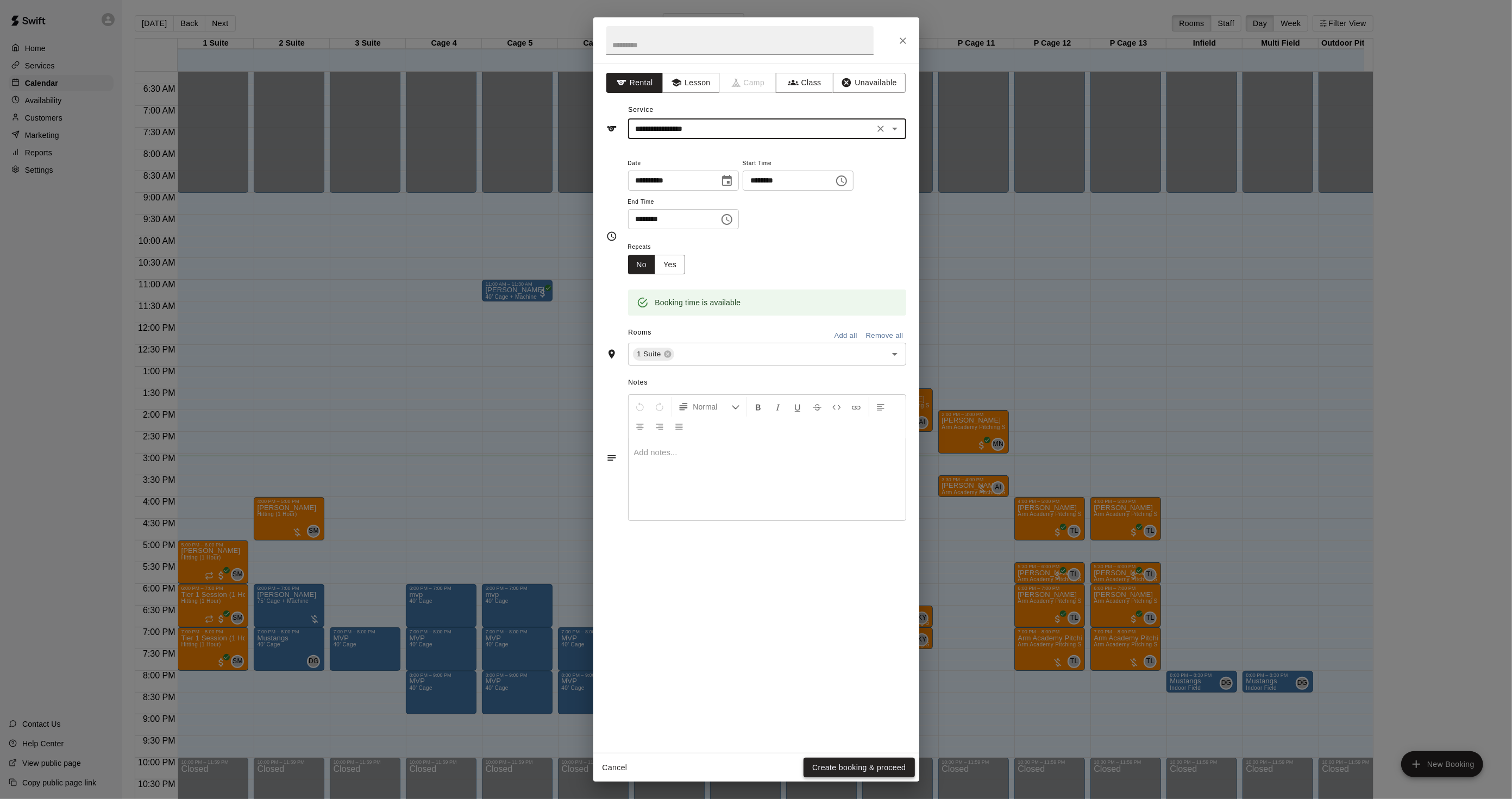
click at [832, 759] on button "Create booking & proceed" at bounding box center [858, 768] width 111 height 20
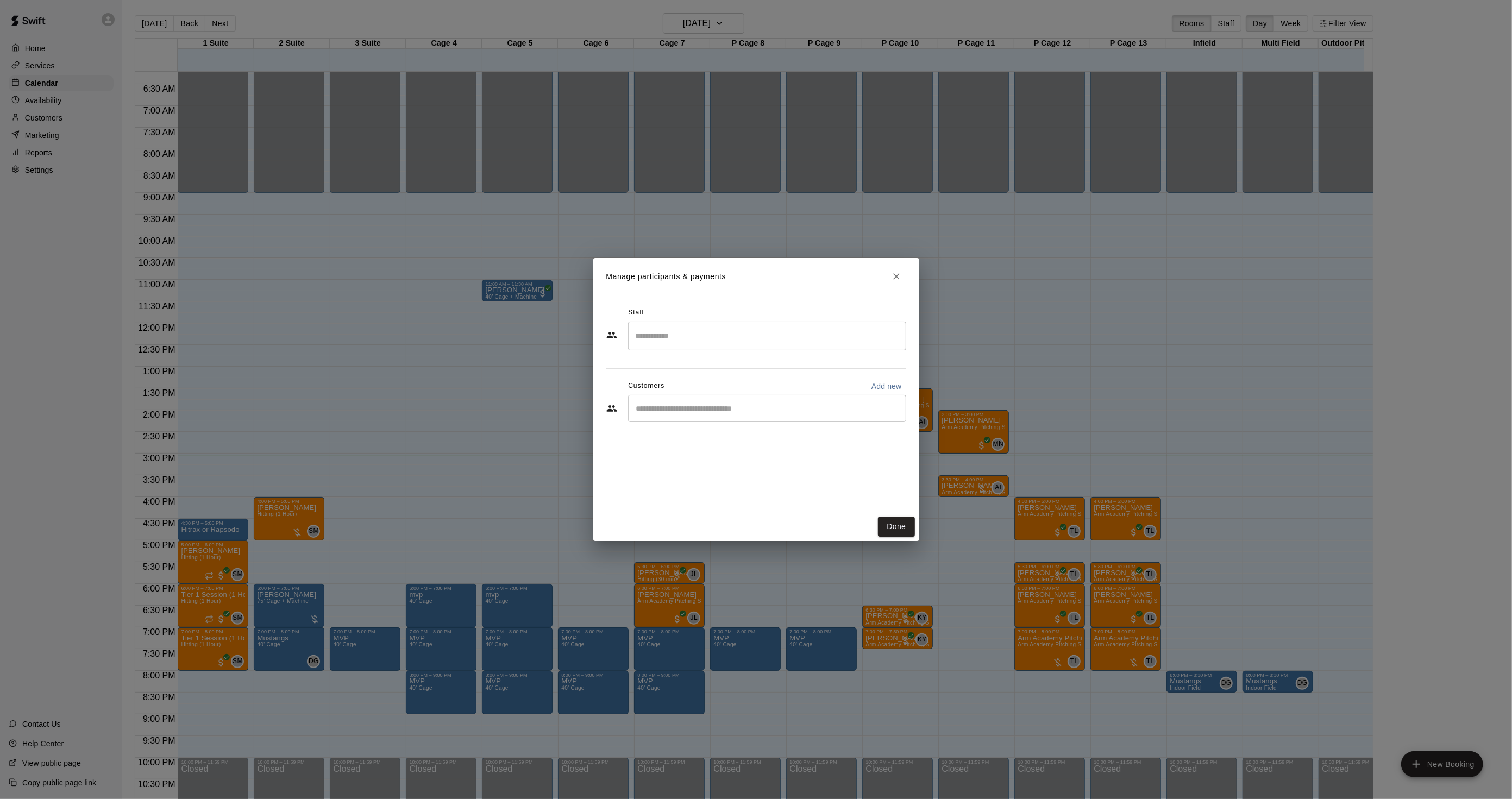
click at [681, 411] on input "Start typing to search customers..." at bounding box center [766, 409] width 268 height 11
drag, startPoint x: 659, startPoint y: 409, endPoint x: 610, endPoint y: 415, distance: 49.4
click at [615, 415] on div "**** ​" at bounding box center [756, 408] width 300 height 27
type input "****"
click at [893, 523] on button "Done" at bounding box center [895, 527] width 36 height 20
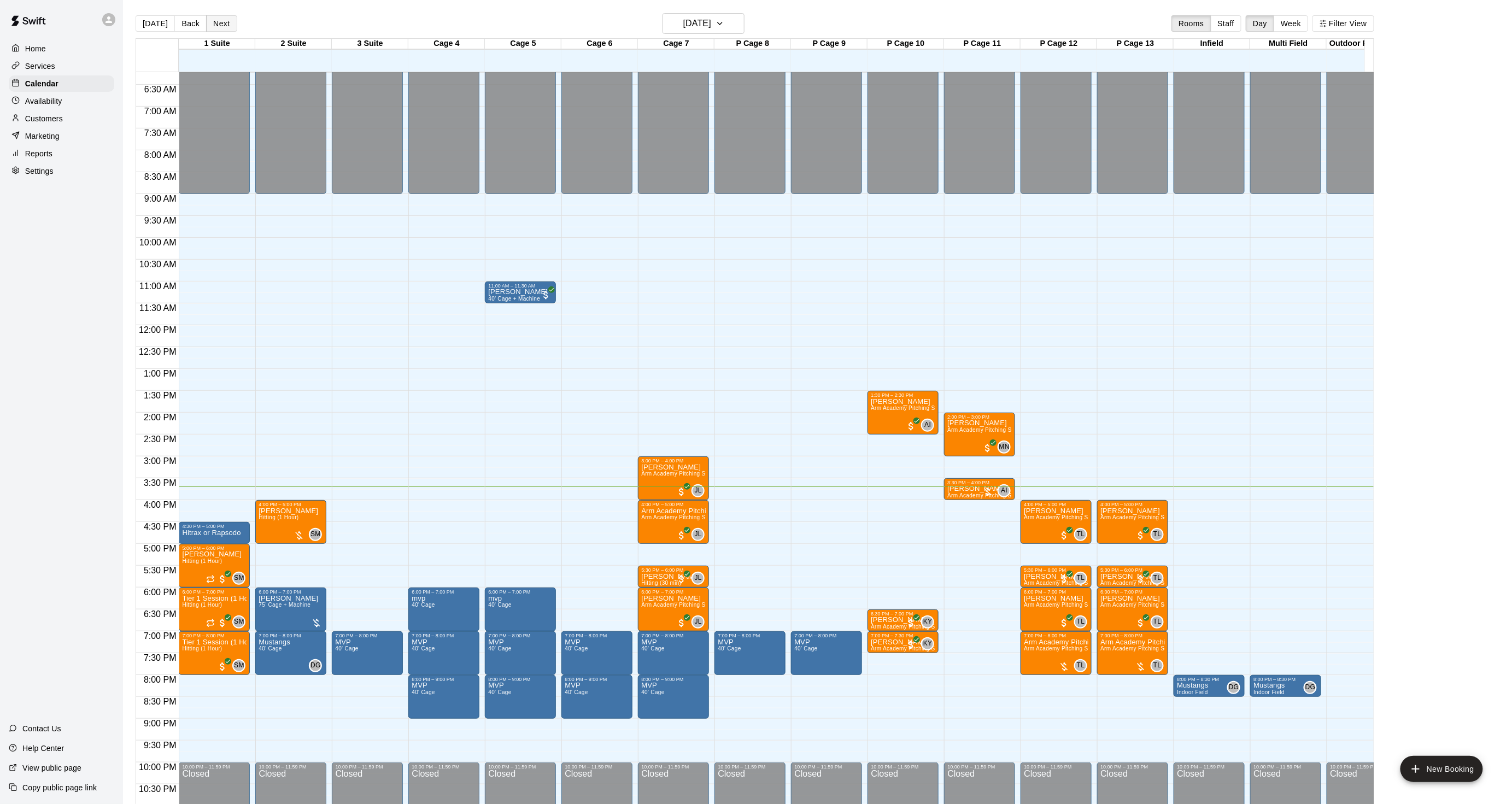
click at [217, 19] on button "Next" at bounding box center [221, 23] width 31 height 17
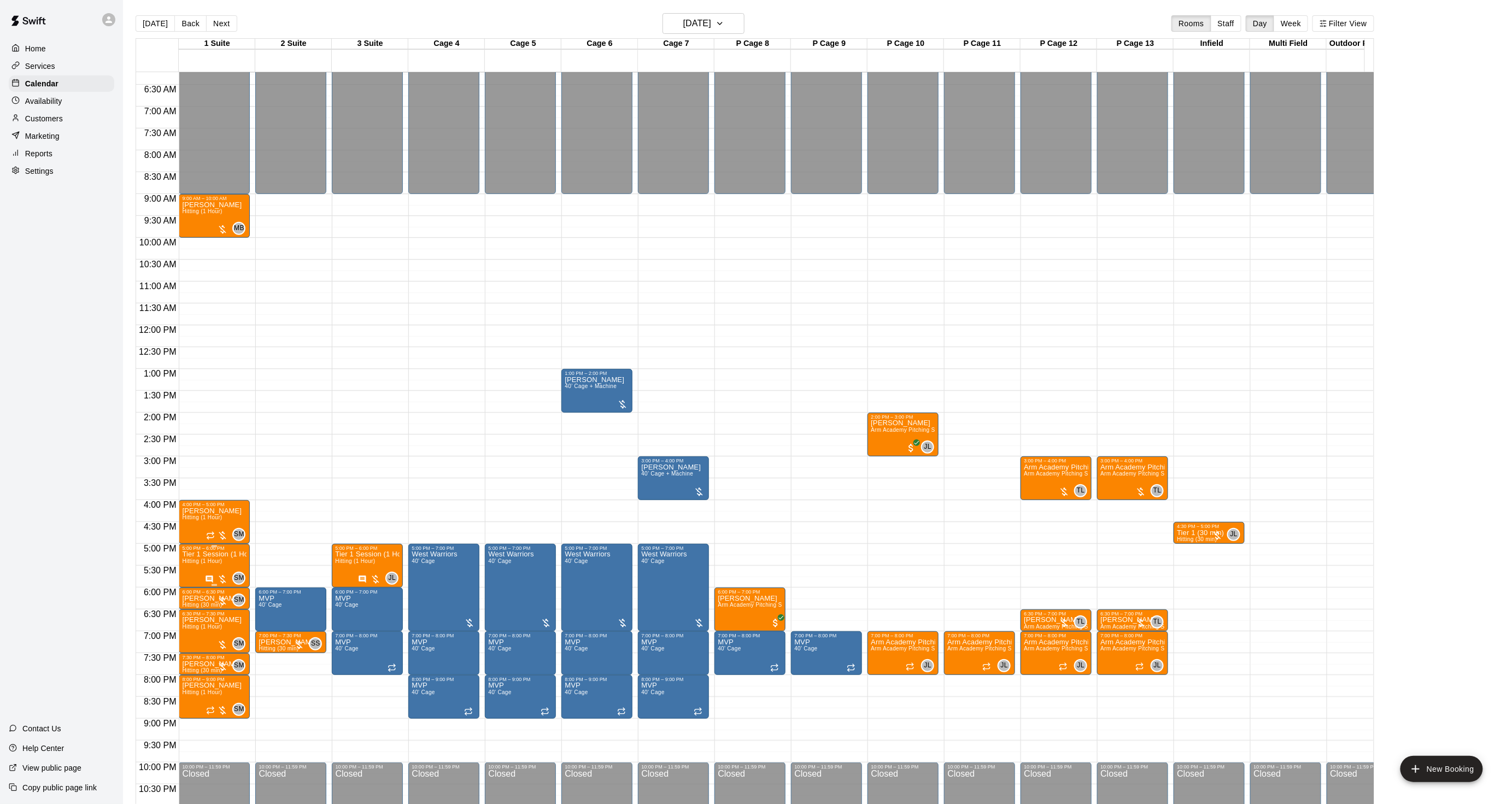
click at [184, 559] on span "Hitting (1 Hour)" at bounding box center [202, 561] width 40 height 6
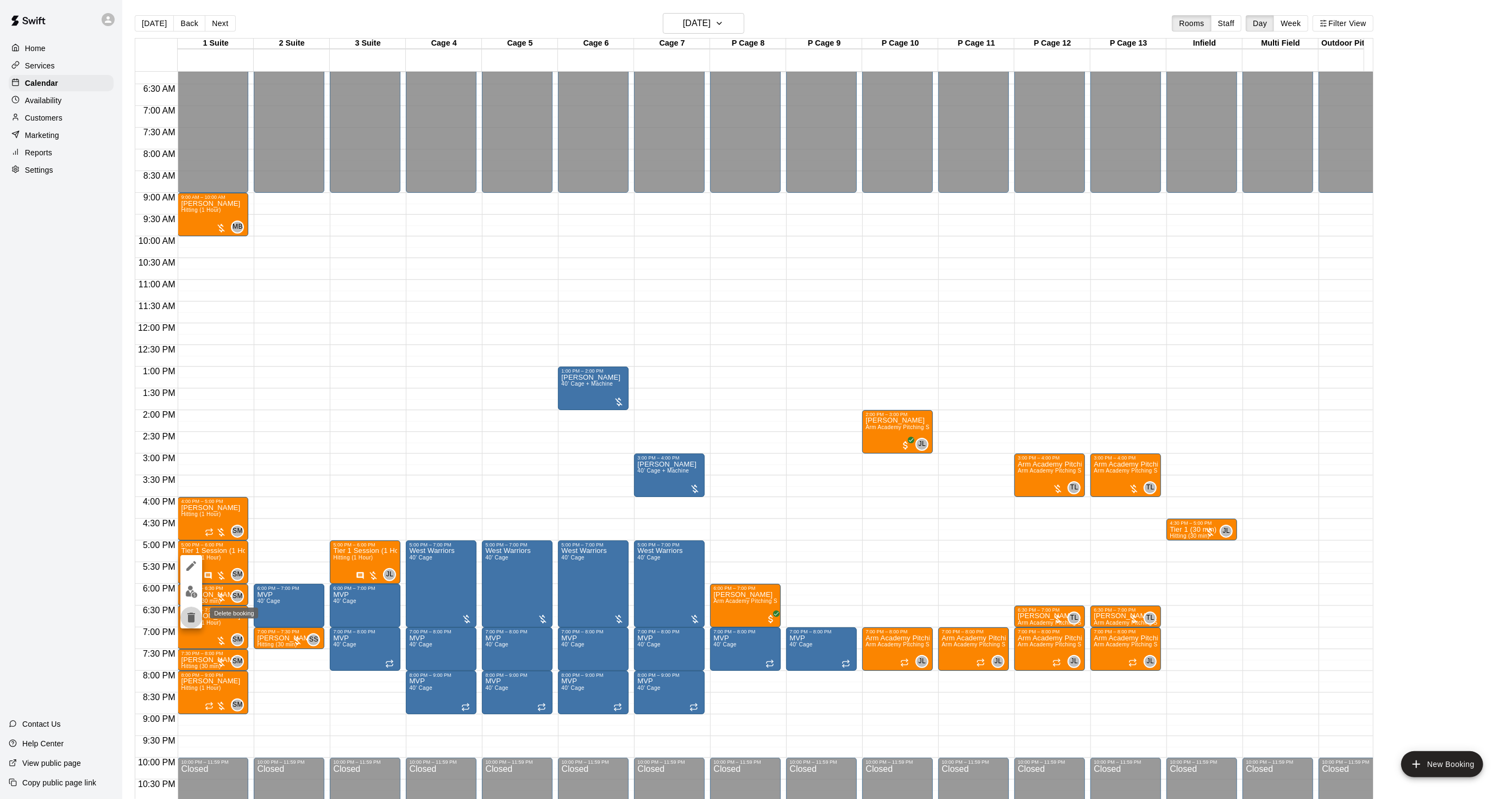
click at [196, 615] on icon "delete" at bounding box center [191, 618] width 13 height 13
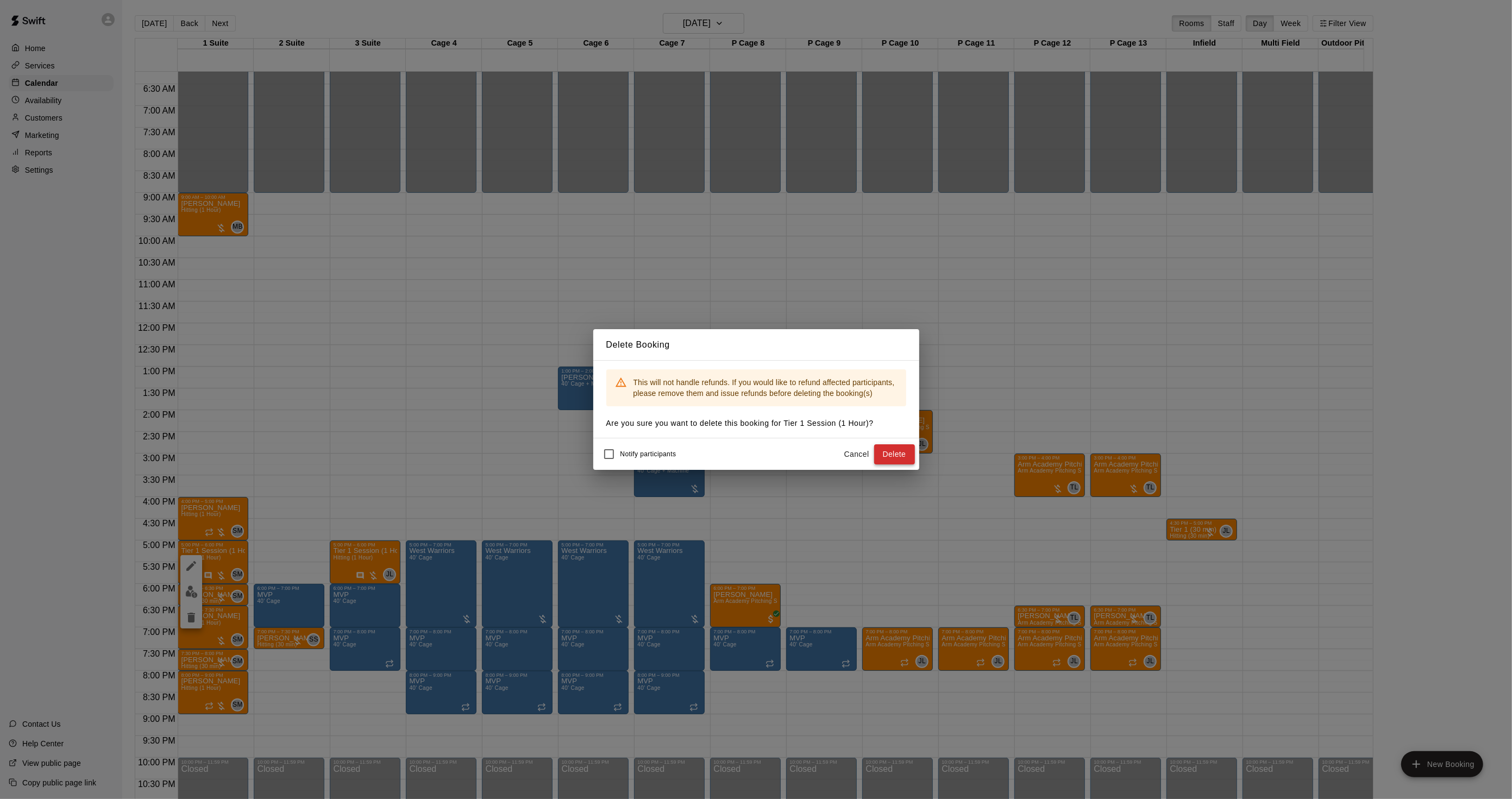
click at [880, 457] on button "Delete" at bounding box center [894, 454] width 41 height 20
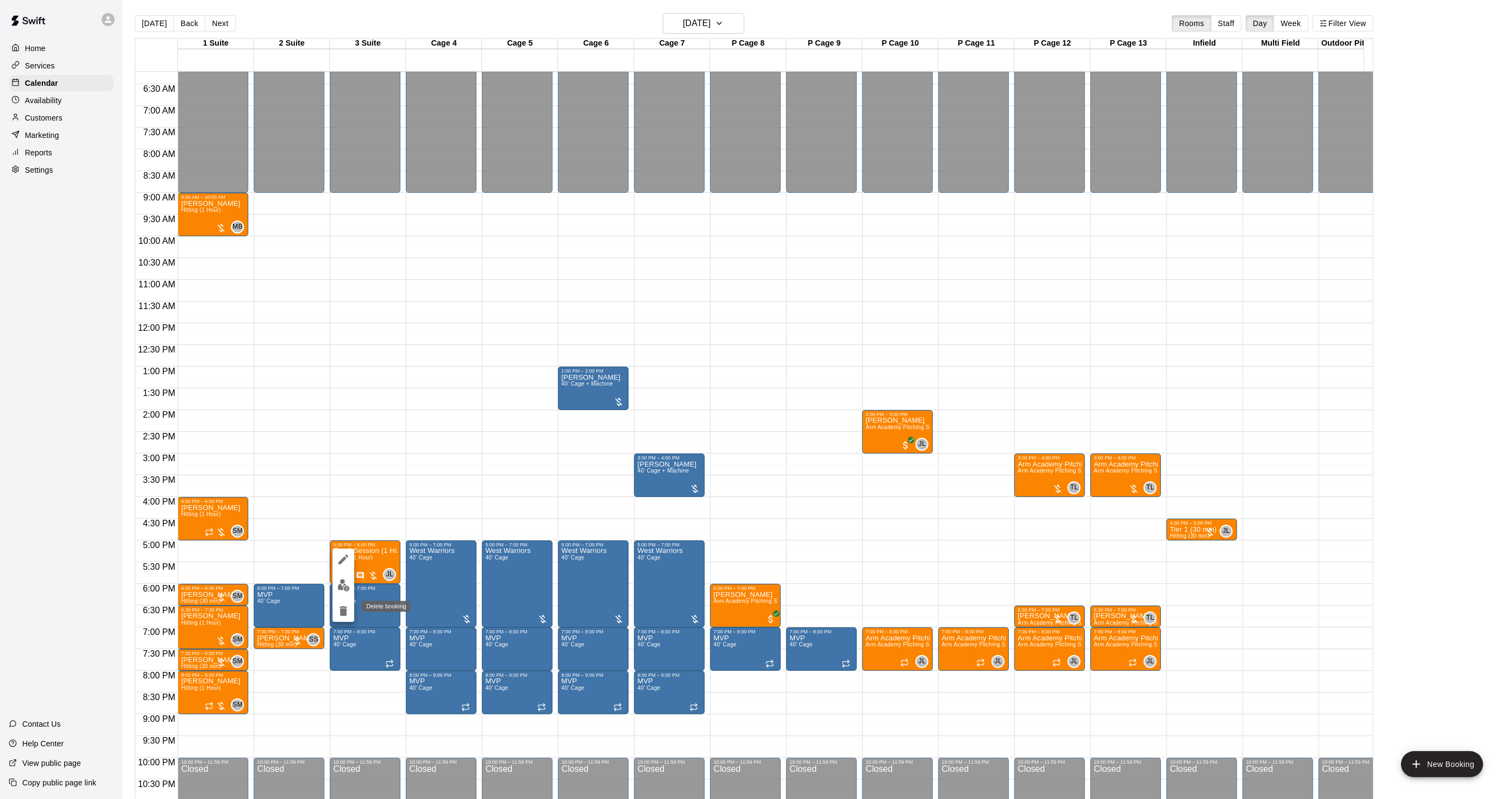
click at [344, 609] on icon "delete" at bounding box center [344, 611] width 7 height 10
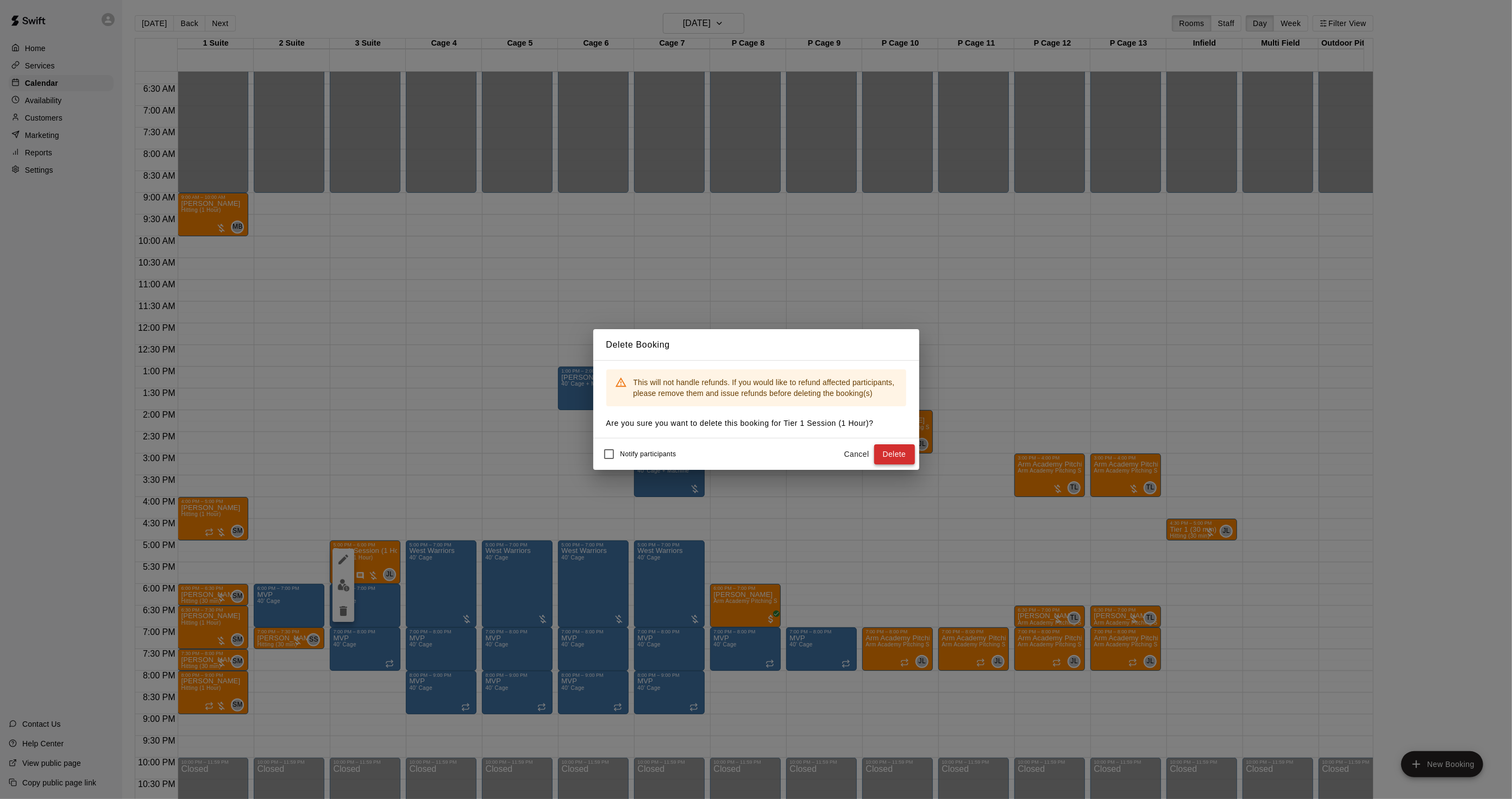
click at [888, 455] on button "Delete" at bounding box center [894, 454] width 41 height 20
